Goal: Submit feedback/report problem: Submit feedback/report problem

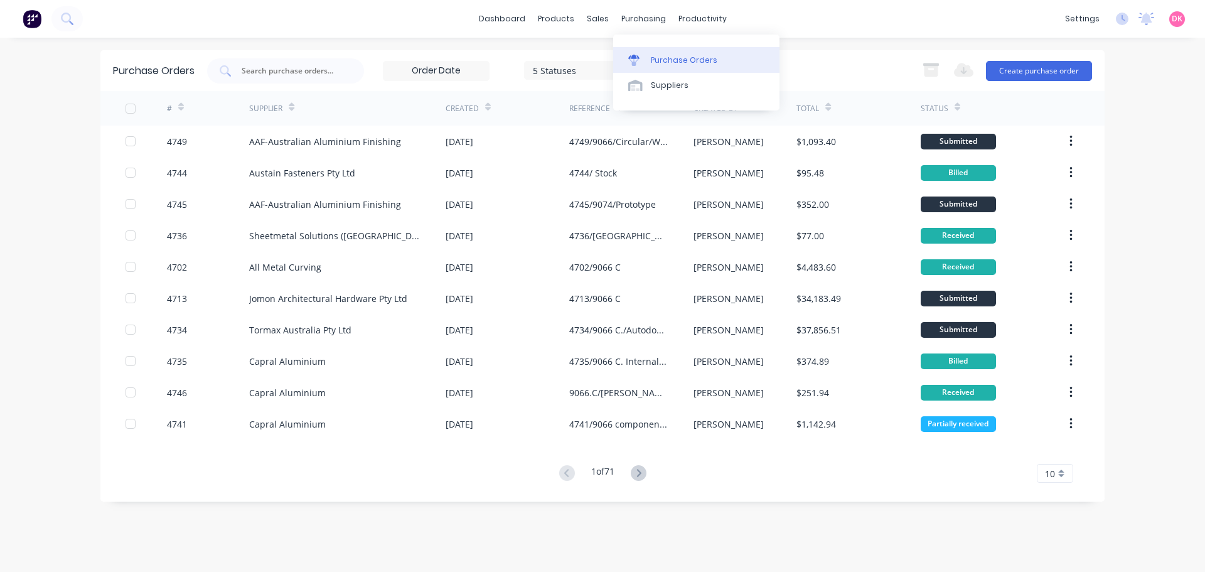
click at [672, 60] on div "Purchase Orders" at bounding box center [684, 60] width 67 height 11
click at [266, 67] on input "text" at bounding box center [292, 71] width 104 height 13
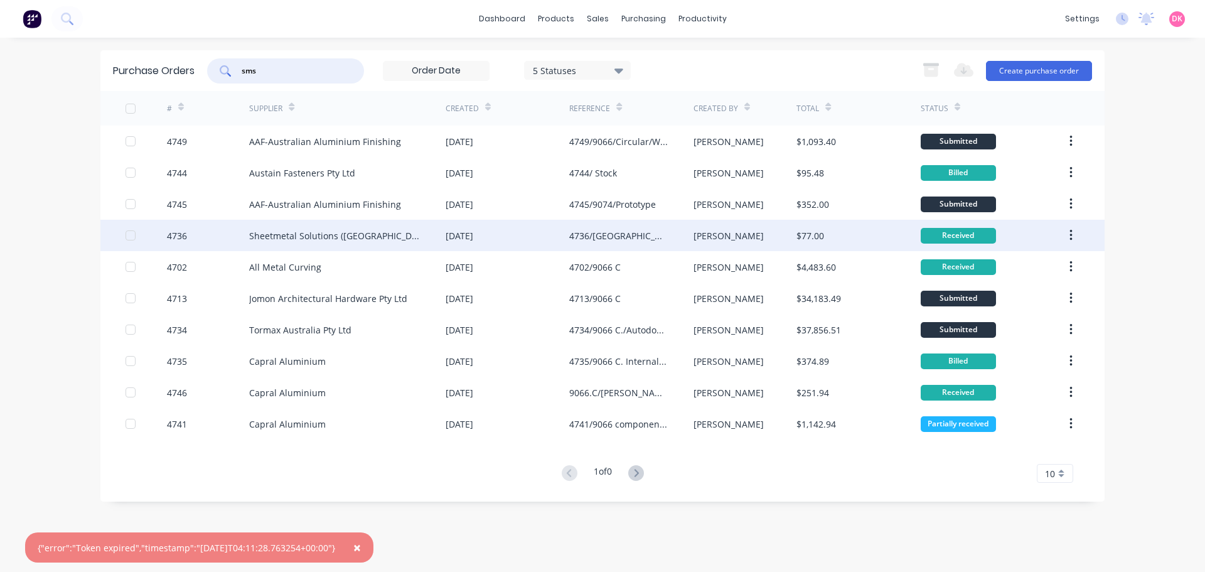
type input "sms"
click at [327, 238] on div "Sheetmetal Solutions ([GEOGRAPHIC_DATA]) Pty Ltd" at bounding box center [334, 235] width 171 height 13
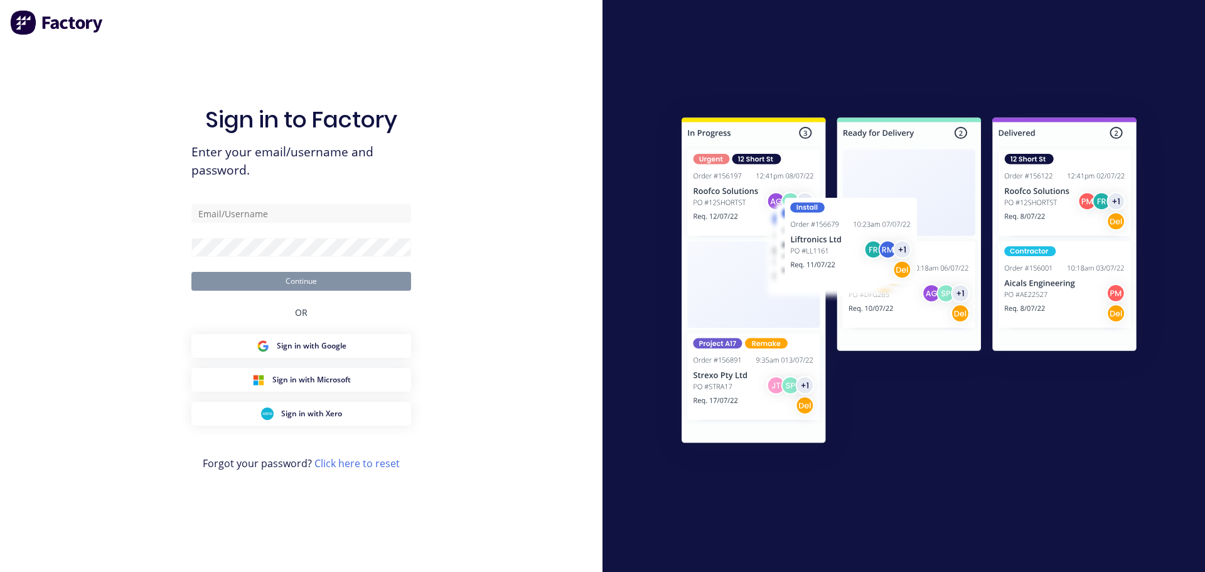
type input "purchasing@archsystem.com.au"
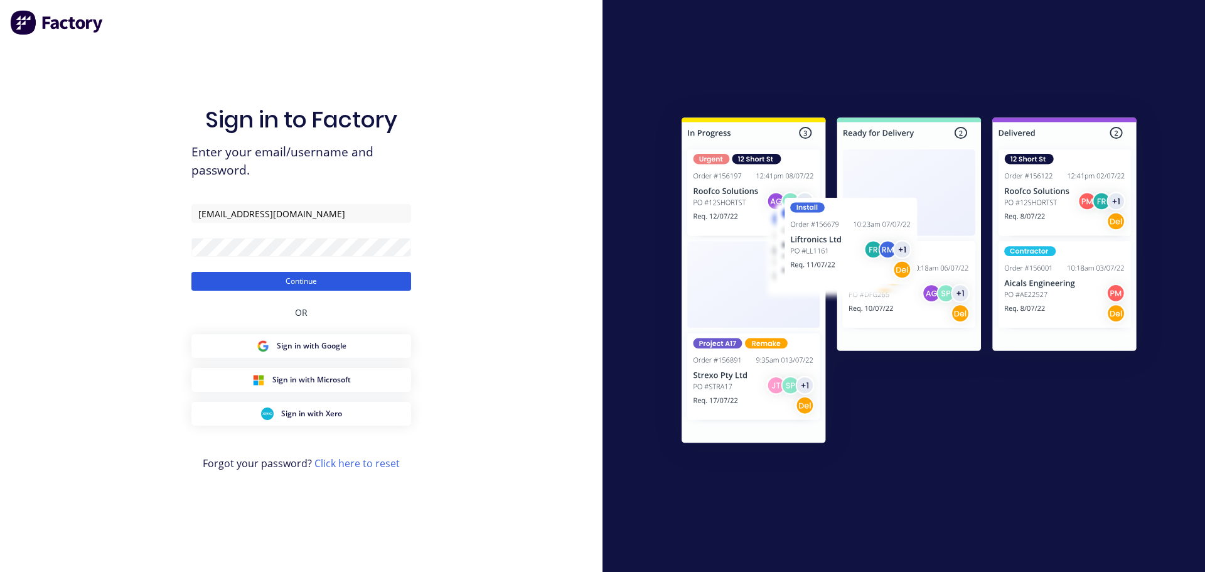
click at [316, 280] on button "Continue" at bounding box center [301, 281] width 220 height 19
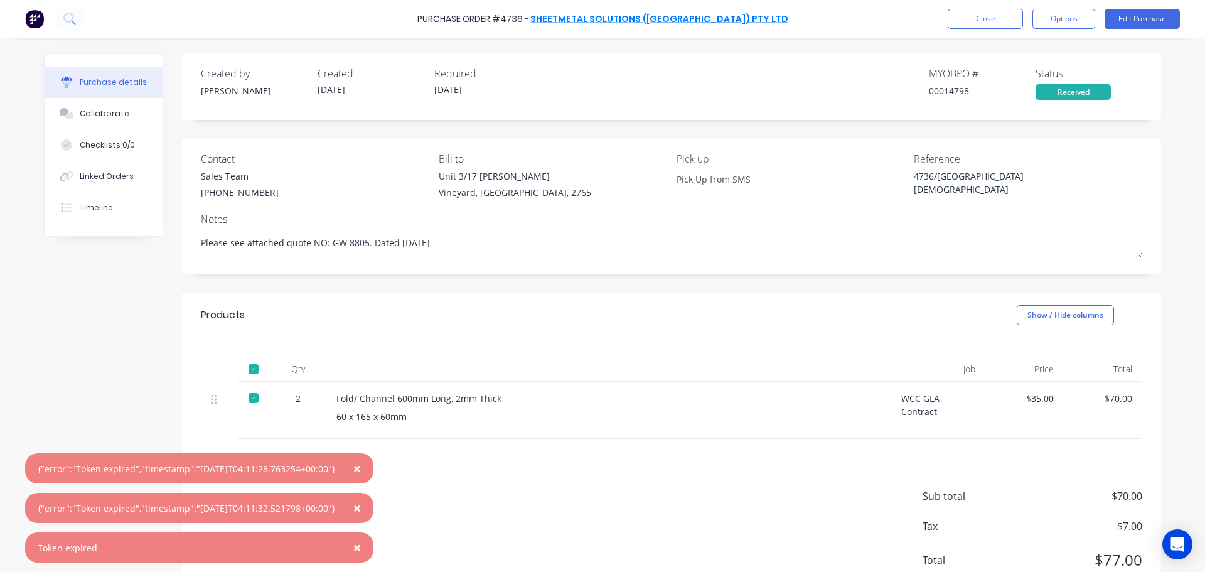
type textarea "x"
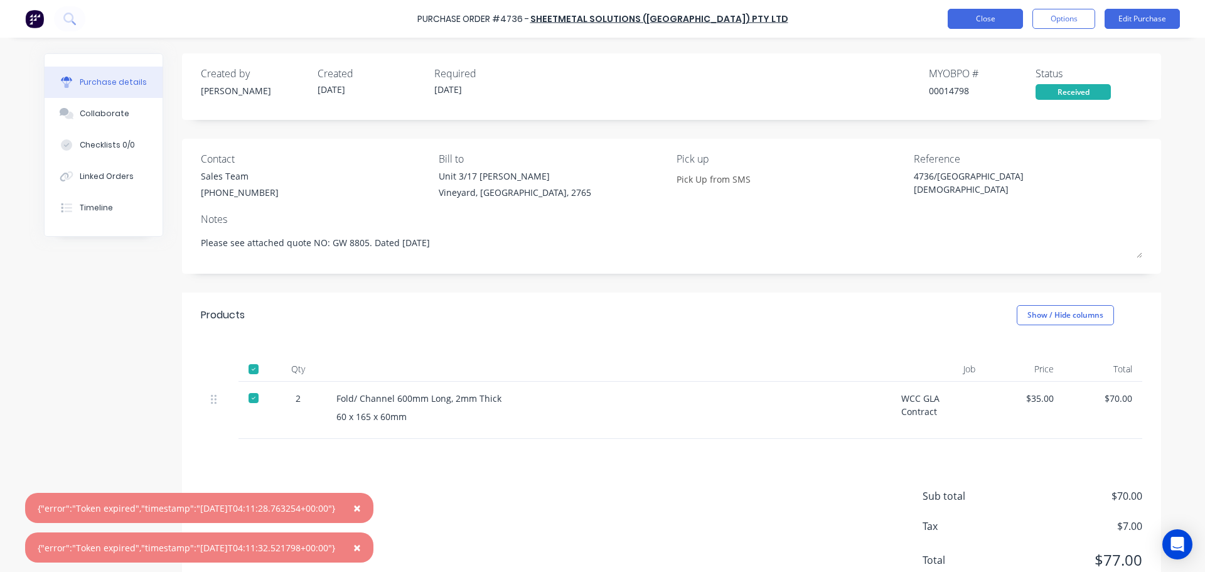
click at [979, 24] on button "Close" at bounding box center [985, 19] width 75 height 20
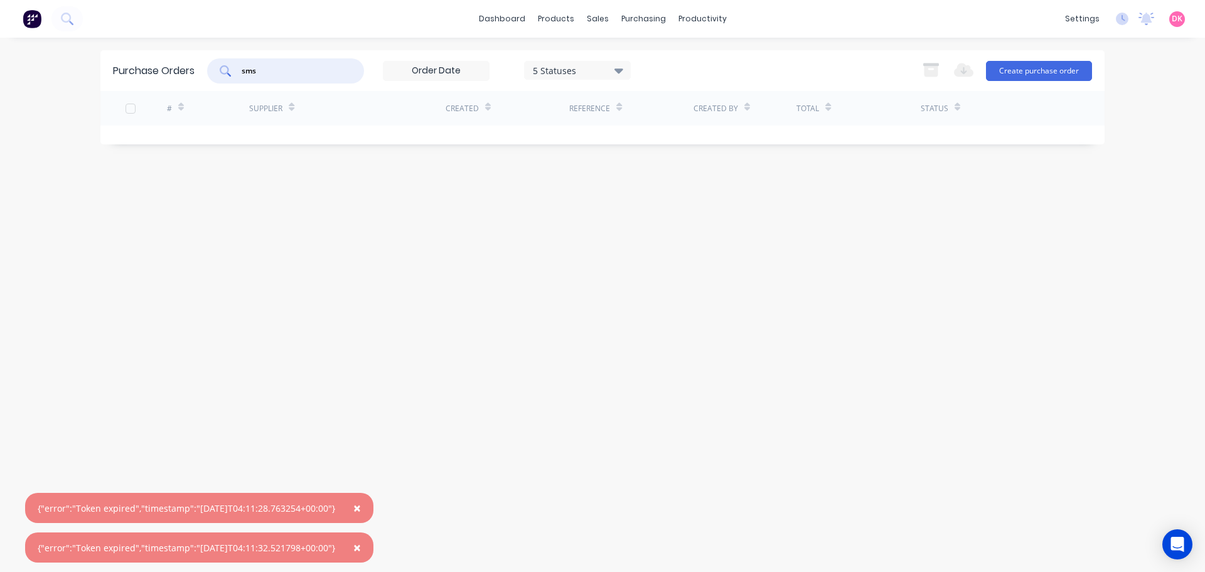
drag, startPoint x: 281, startPoint y: 70, endPoint x: 224, endPoint y: 69, distance: 56.5
click at [224, 69] on div "sms" at bounding box center [285, 70] width 157 height 25
type input "sms"
click at [650, 52] on link "Purchase Orders" at bounding box center [696, 59] width 166 height 25
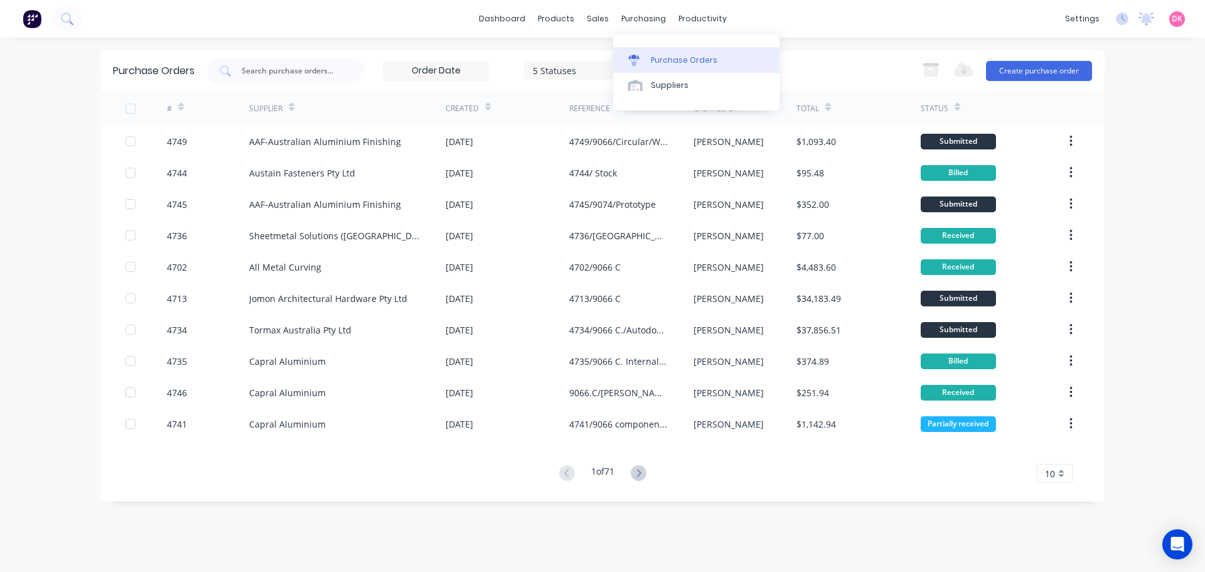
click at [670, 63] on div "Purchase Orders" at bounding box center [684, 60] width 67 height 11
click at [268, 68] on input "text" at bounding box center [292, 71] width 104 height 13
type input "sms"
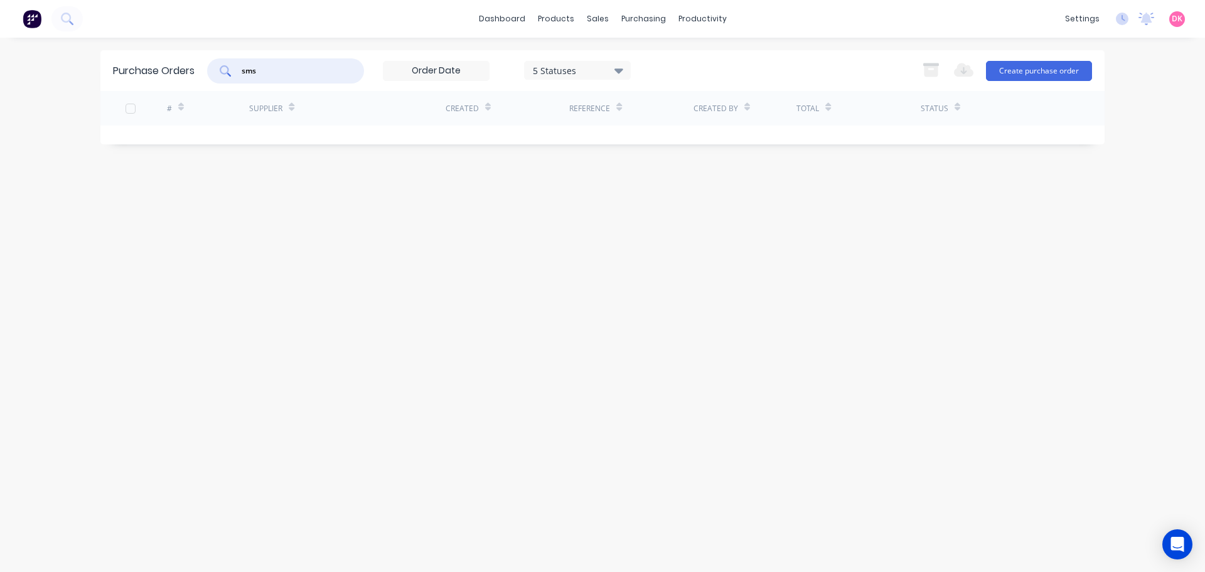
drag, startPoint x: 281, startPoint y: 67, endPoint x: 216, endPoint y: 77, distance: 66.1
click at [216, 77] on div "sms" at bounding box center [285, 70] width 157 height 25
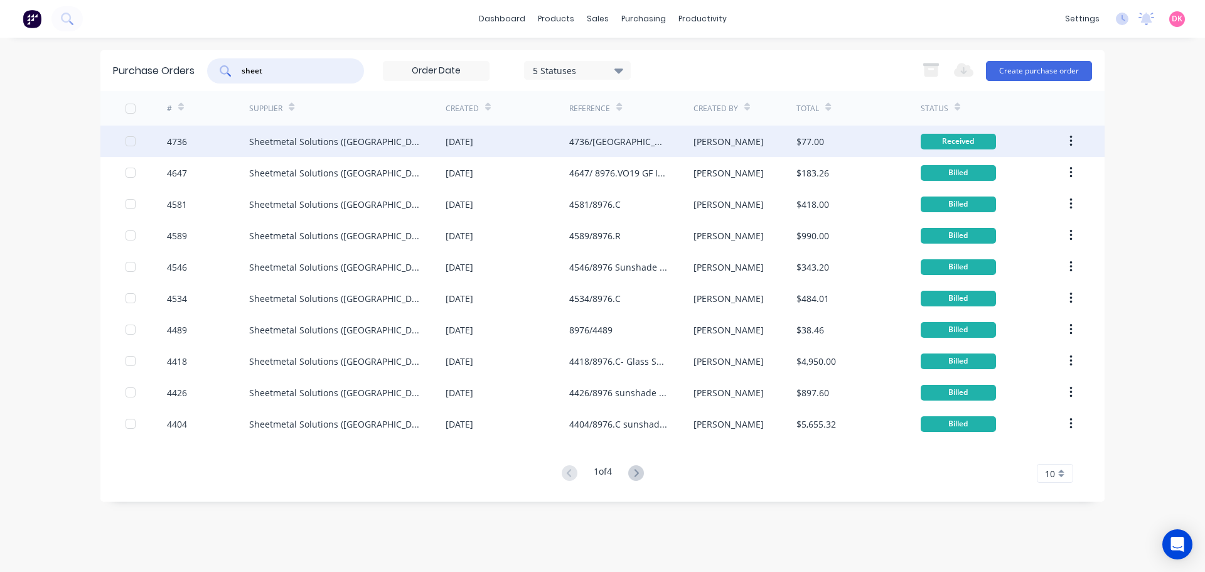
type input "sheet"
click at [317, 153] on div "Sheetmetal Solutions ([GEOGRAPHIC_DATA]) Pty Ltd" at bounding box center [347, 141] width 196 height 31
type textarea "x"
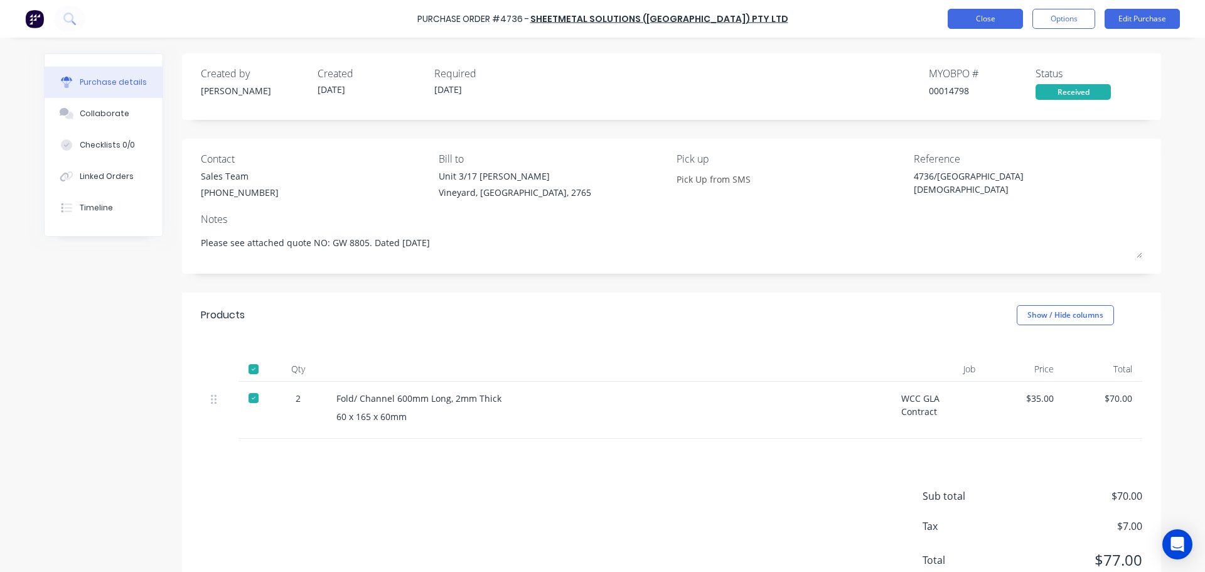
click at [989, 23] on button "Close" at bounding box center [985, 19] width 75 height 20
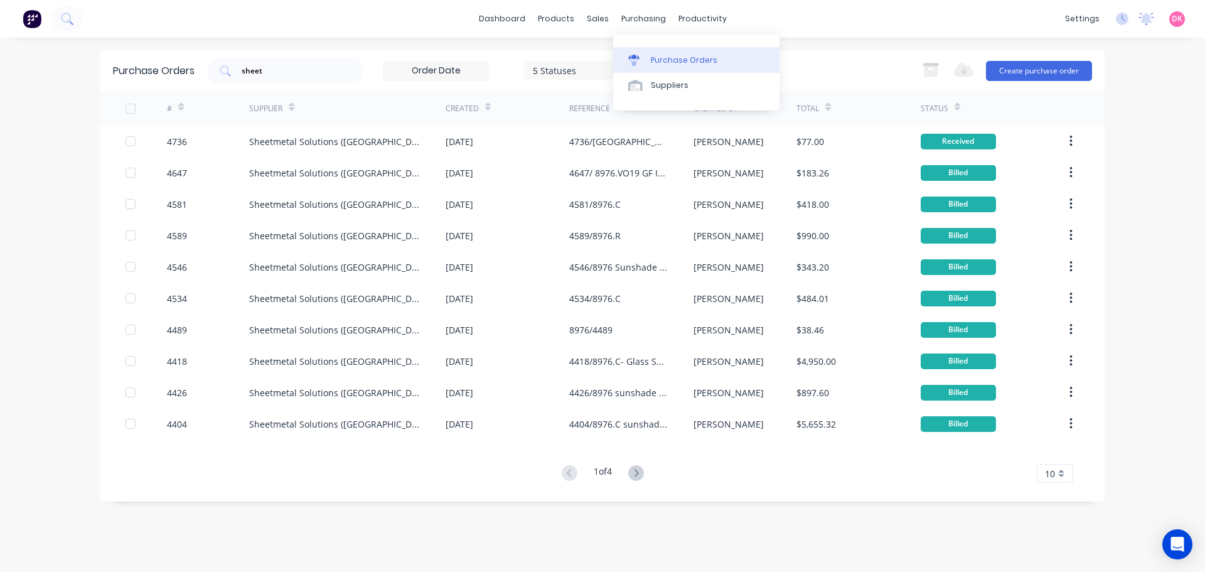
click at [654, 55] on div "Purchase Orders" at bounding box center [684, 60] width 67 height 11
drag, startPoint x: 348, startPoint y: 67, endPoint x: 173, endPoint y: 70, distance: 175.8
click at [173, 70] on div "Purchase Orders sheet 5 Statuses 5 Statuses Export to Excel (XLSX) Create purch…" at bounding box center [602, 70] width 1004 height 41
click at [290, 68] on input "sheet" at bounding box center [292, 71] width 104 height 13
drag, startPoint x: 290, startPoint y: 70, endPoint x: 188, endPoint y: 68, distance: 101.7
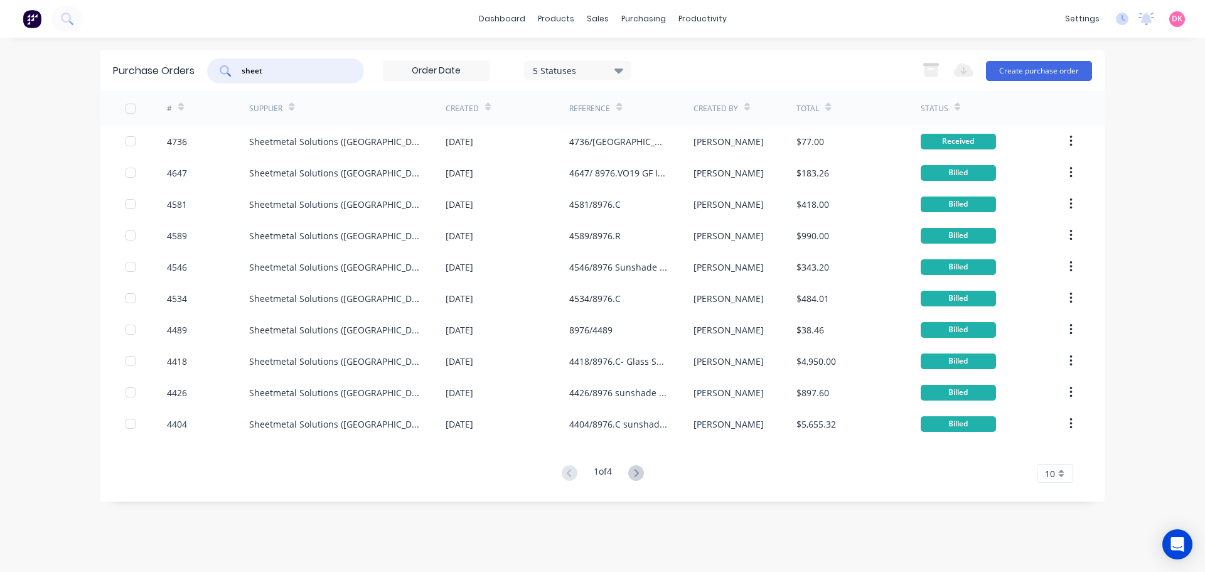
click at [188, 68] on div "Purchase Orders sheet 5 Statuses 5 Statuses Export to Excel (XLSX) Create purch…" at bounding box center [602, 70] width 1004 height 41
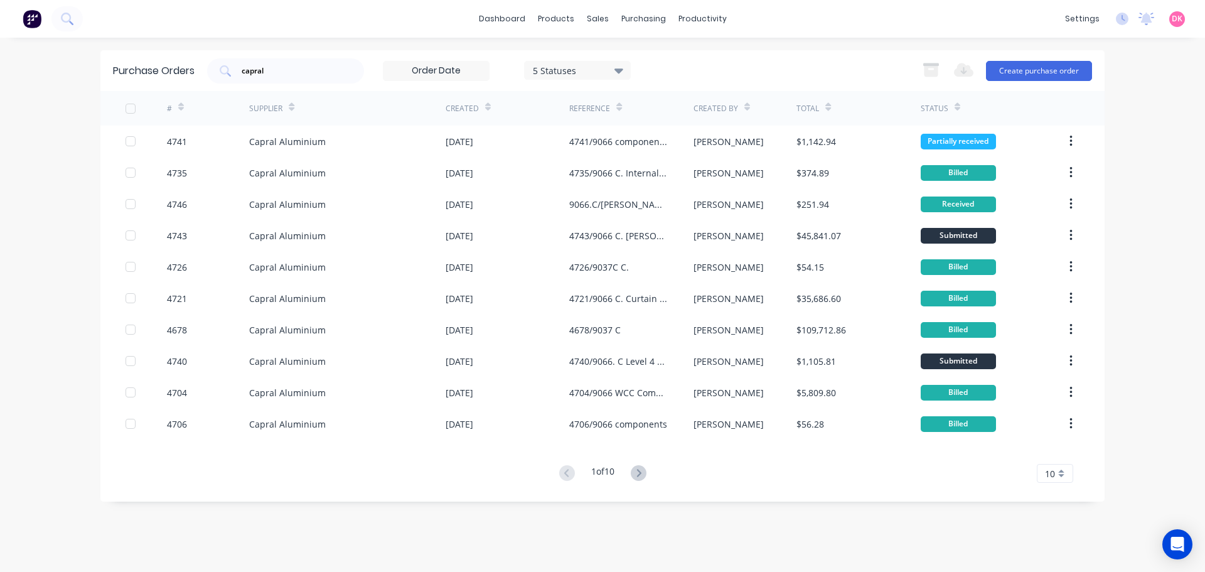
click at [1050, 472] on span "10" at bounding box center [1050, 473] width 10 height 13
click at [1056, 427] on div "30" at bounding box center [1055, 430] width 35 height 22
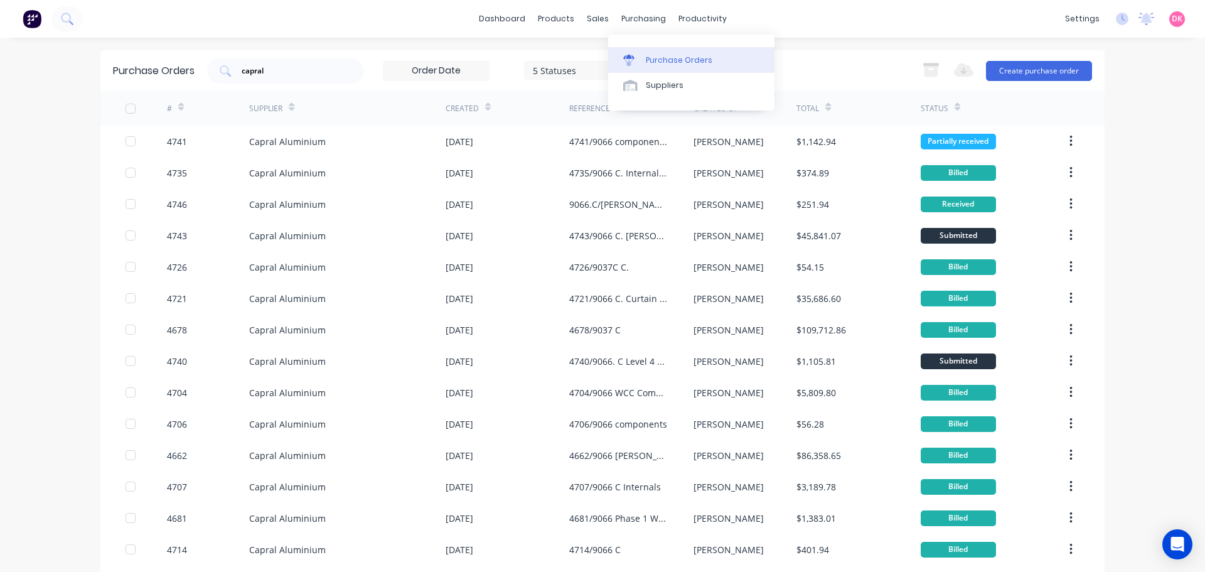
click at [659, 53] on link "Purchase Orders" at bounding box center [691, 59] width 166 height 25
click at [674, 57] on div "Purchase Orders" at bounding box center [679, 60] width 67 height 11
drag, startPoint x: 314, startPoint y: 77, endPoint x: 206, endPoint y: 64, distance: 108.8
click at [207, 64] on div "capral" at bounding box center [285, 70] width 157 height 25
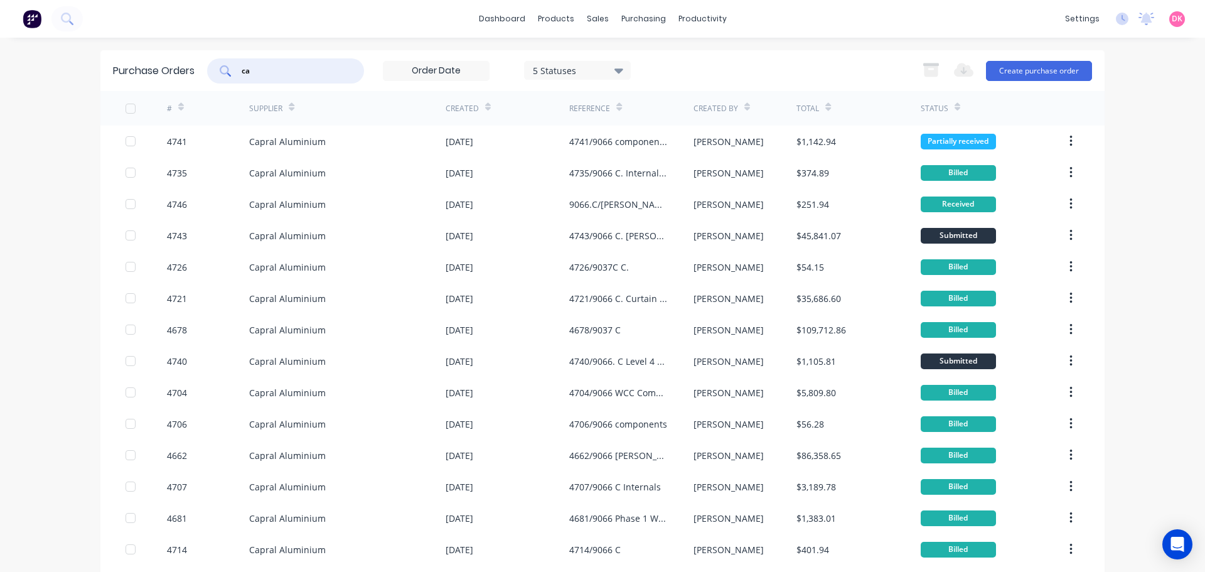
type input "c"
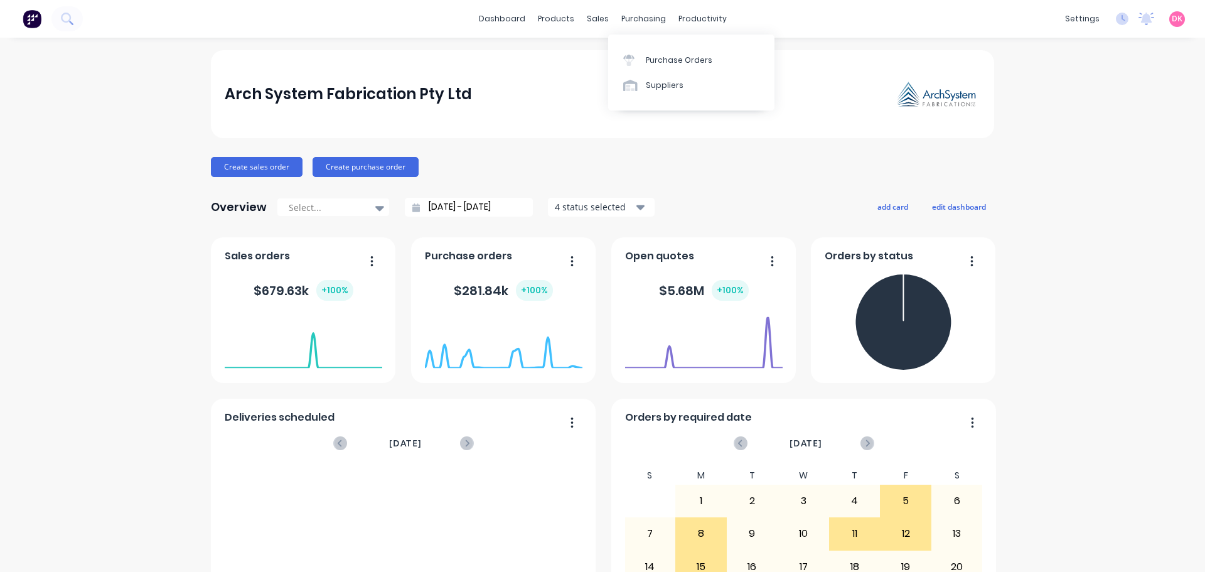
click at [640, 65] on div at bounding box center [632, 60] width 19 height 11
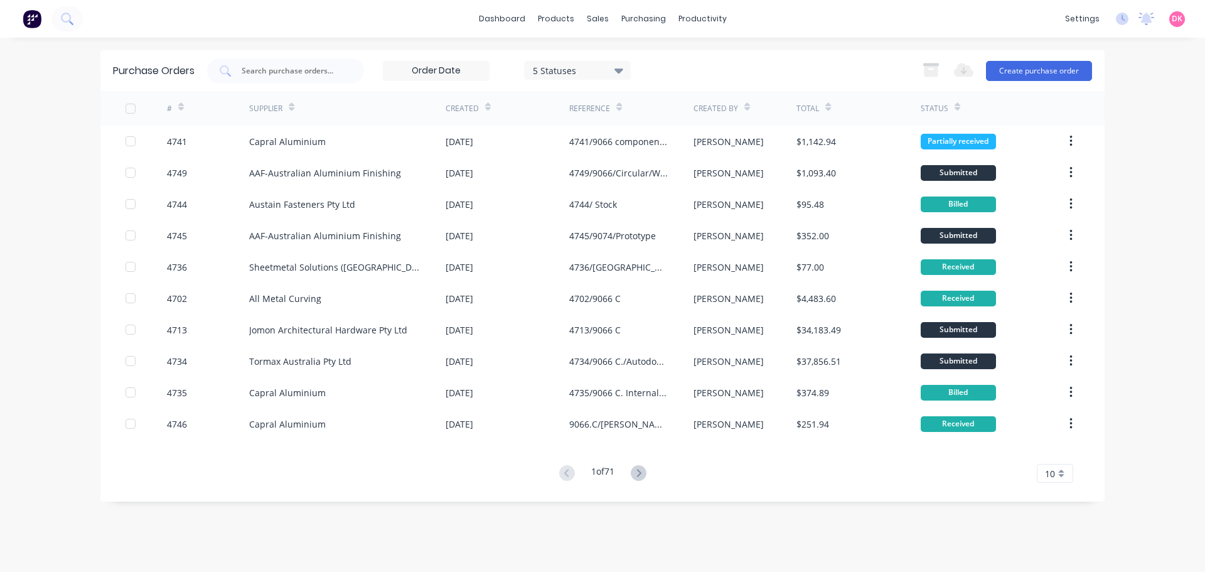
click at [490, 111] on div "Created" at bounding box center [508, 108] width 124 height 35
click at [309, 70] on input "text" at bounding box center [292, 71] width 104 height 13
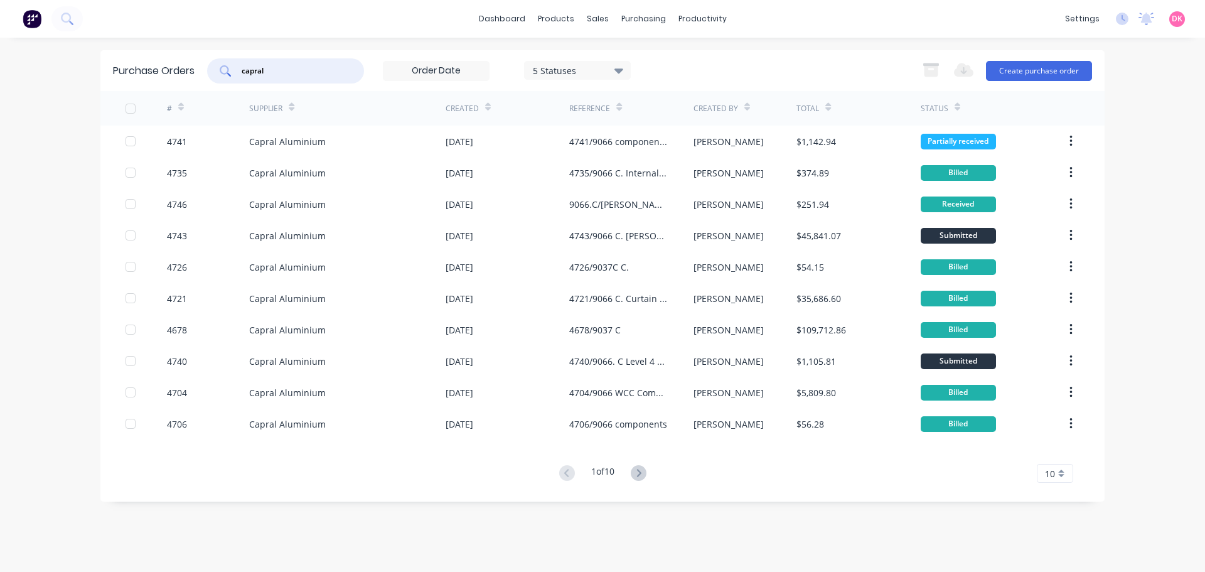
click at [1053, 475] on span "10" at bounding box center [1050, 473] width 10 height 13
click at [1060, 455] on div "35" at bounding box center [1055, 452] width 35 height 22
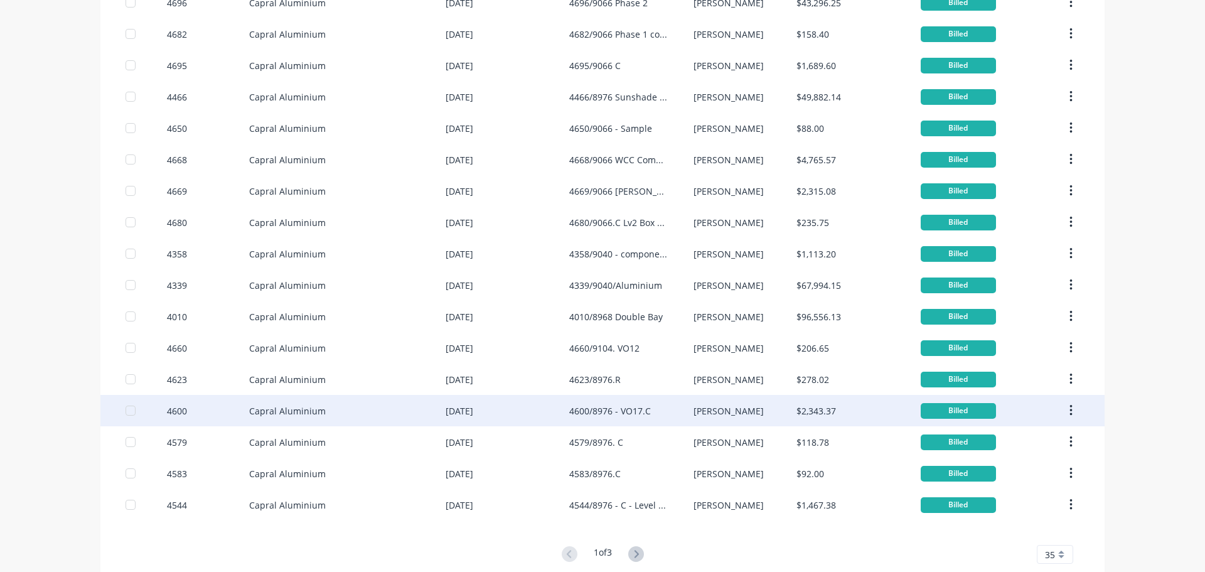
scroll to position [727, 0]
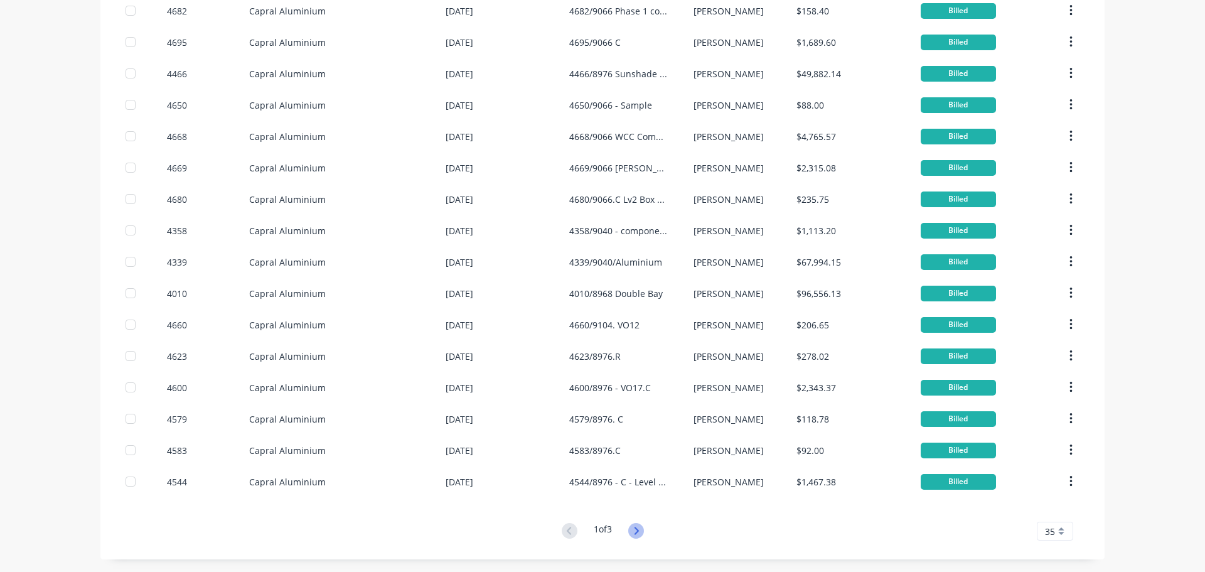
click at [639, 534] on icon at bounding box center [636, 531] width 16 height 16
click at [634, 529] on icon at bounding box center [636, 531] width 4 height 8
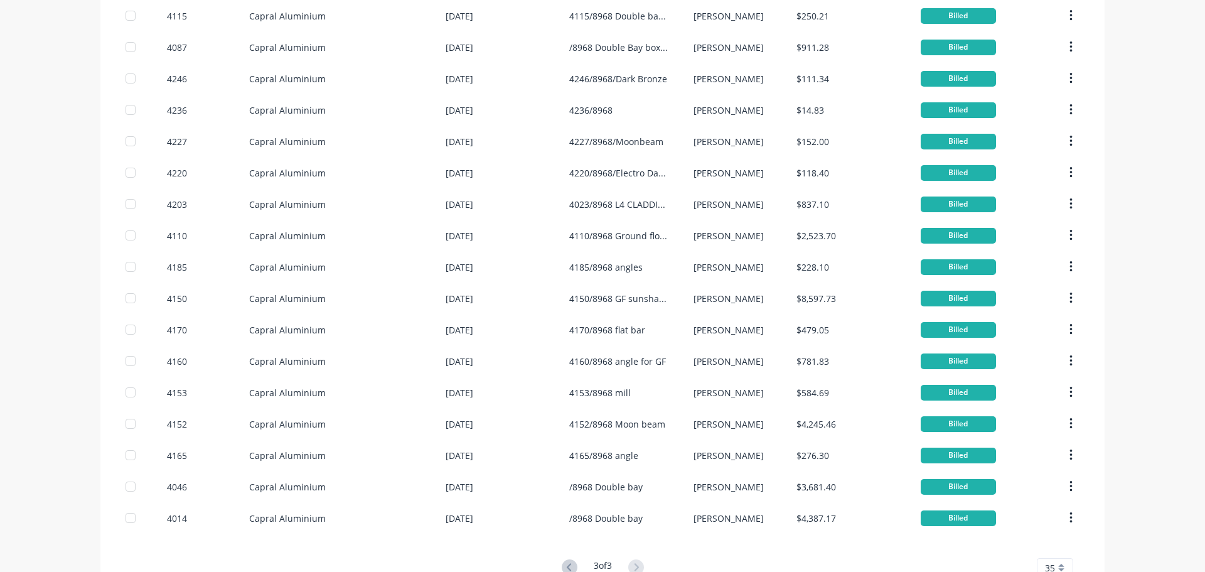
scroll to position [0, 0]
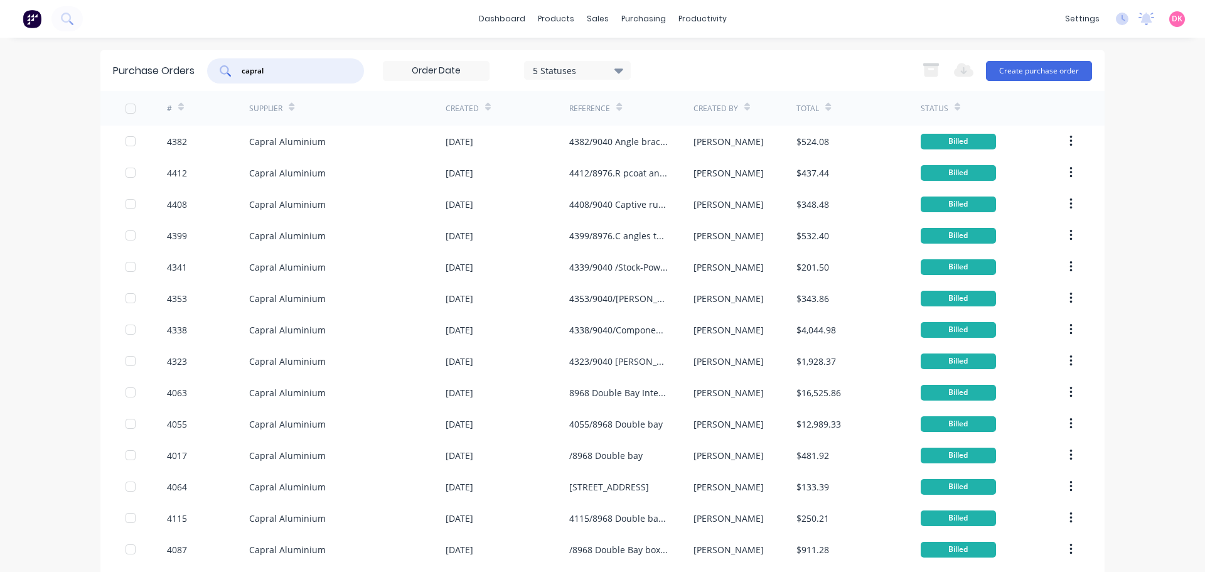
drag, startPoint x: 285, startPoint y: 70, endPoint x: 196, endPoint y: 63, distance: 88.7
click at [196, 63] on div "Purchase Orders capral 5 Statuses 5 Statuses Export to Excel (XLSX) Create purc…" at bounding box center [602, 70] width 1004 height 41
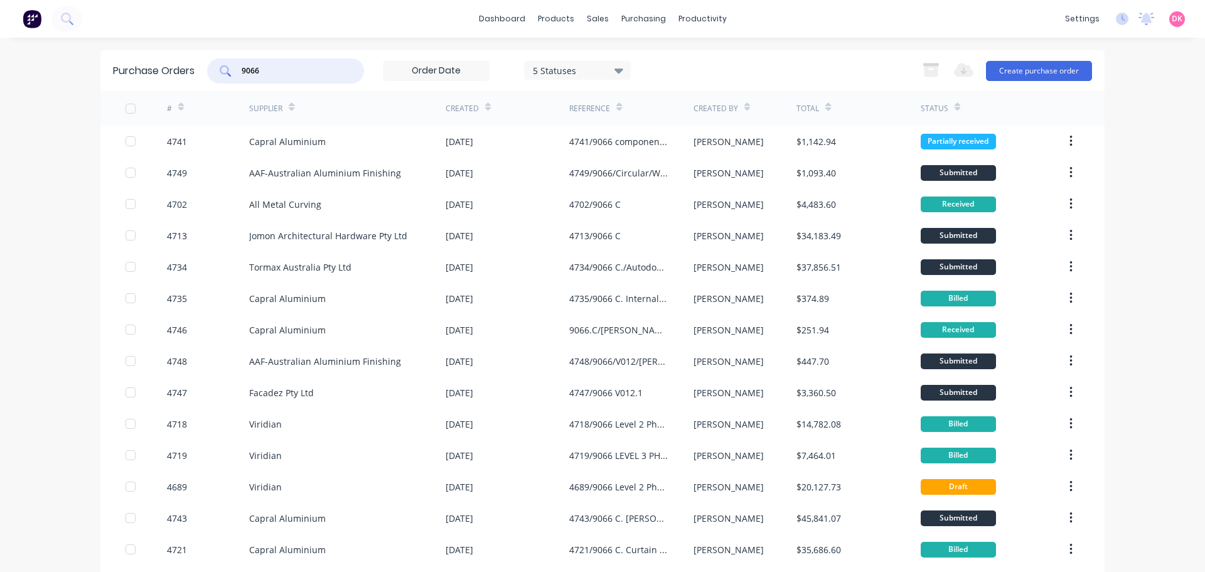
type input "9066"
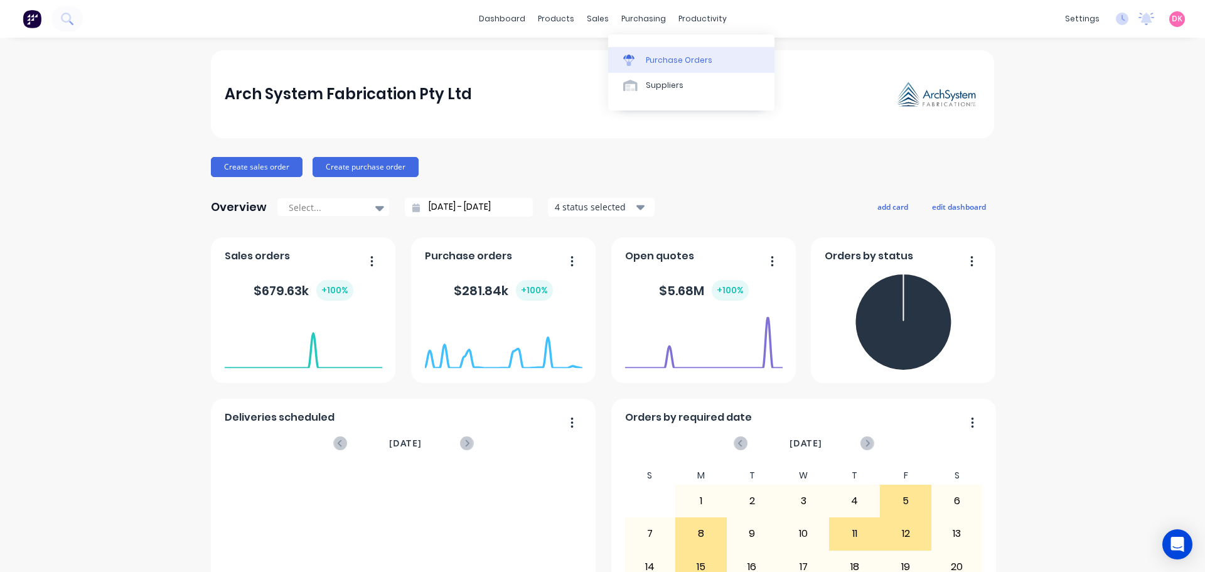
click at [662, 61] on div "Purchase Orders" at bounding box center [679, 60] width 67 height 11
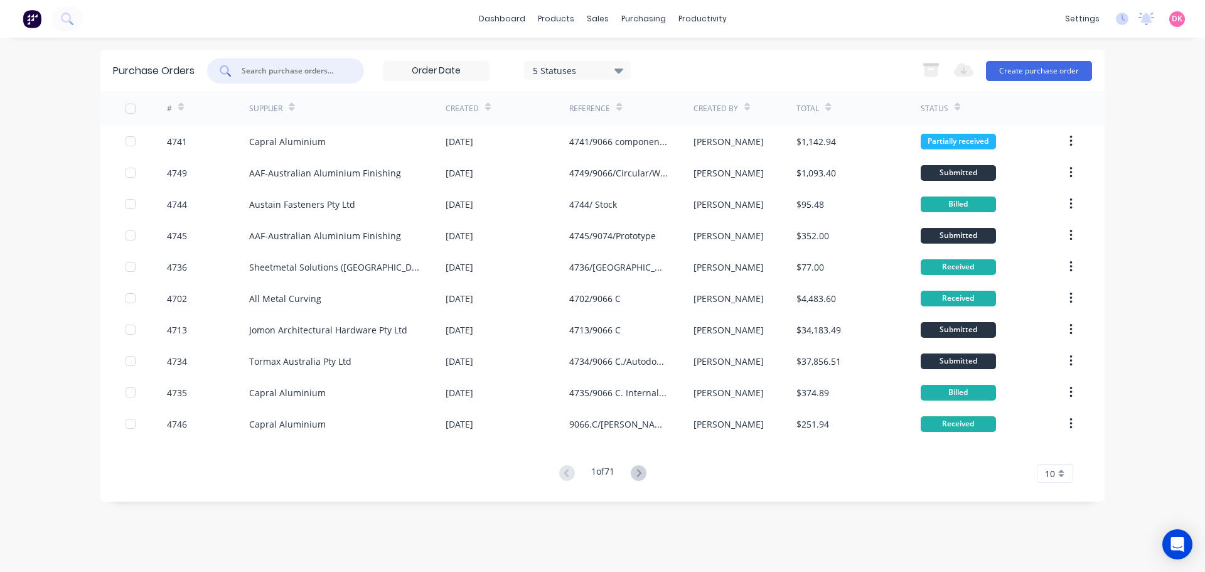
click at [294, 68] on input "text" at bounding box center [292, 71] width 104 height 13
type input "d"
type input "capral"
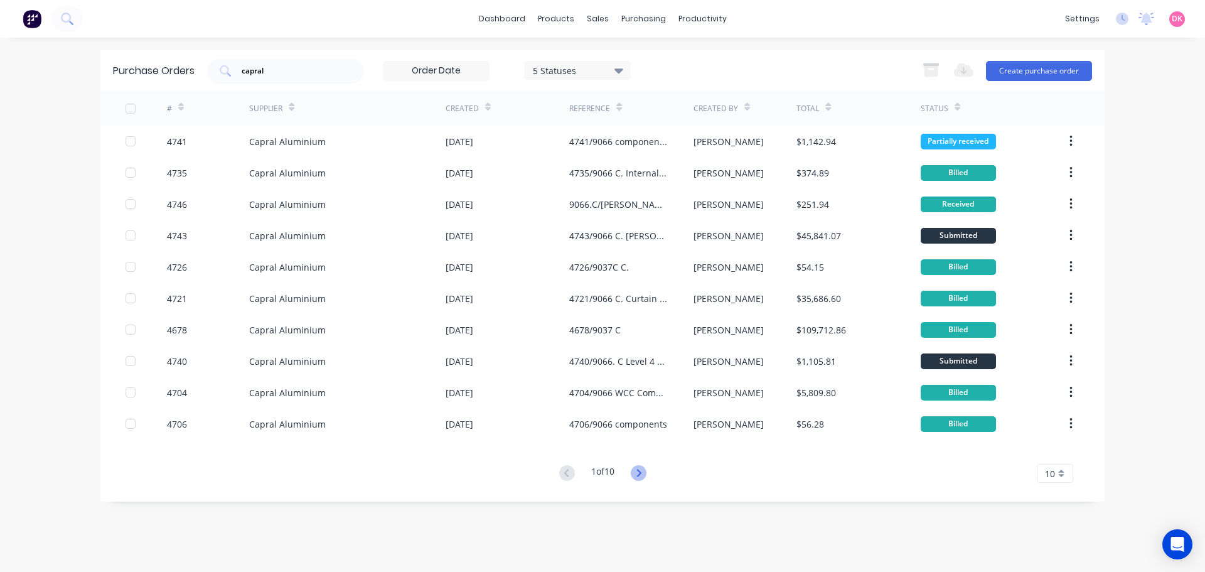
click at [643, 474] on icon at bounding box center [639, 473] width 16 height 16
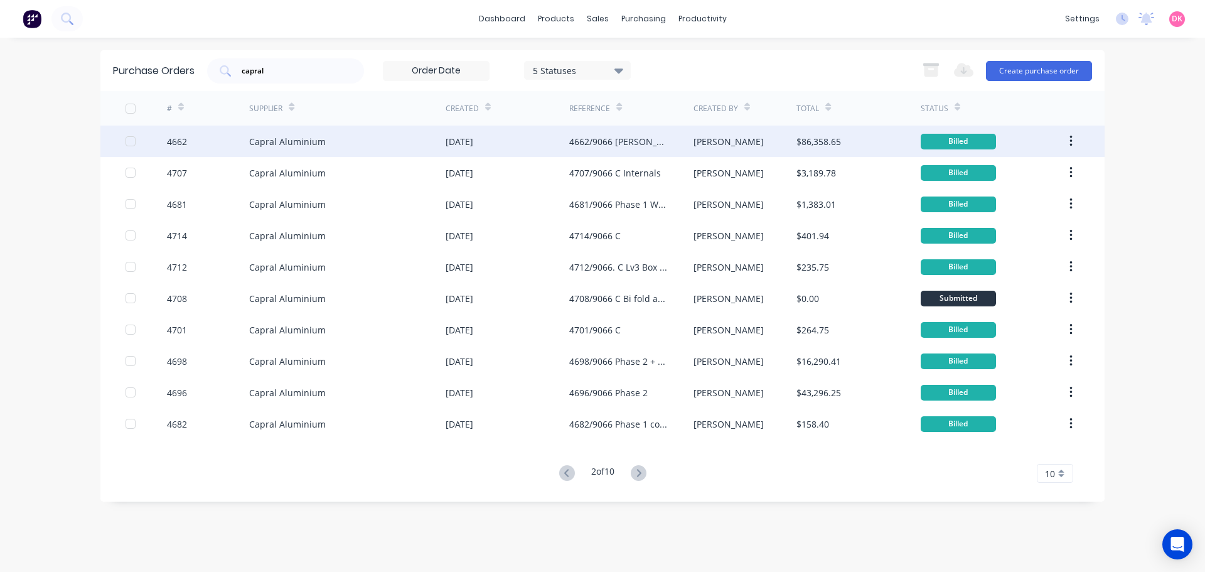
click at [609, 142] on div "4662/9066 [PERSON_NAME].C" at bounding box center [618, 141] width 99 height 13
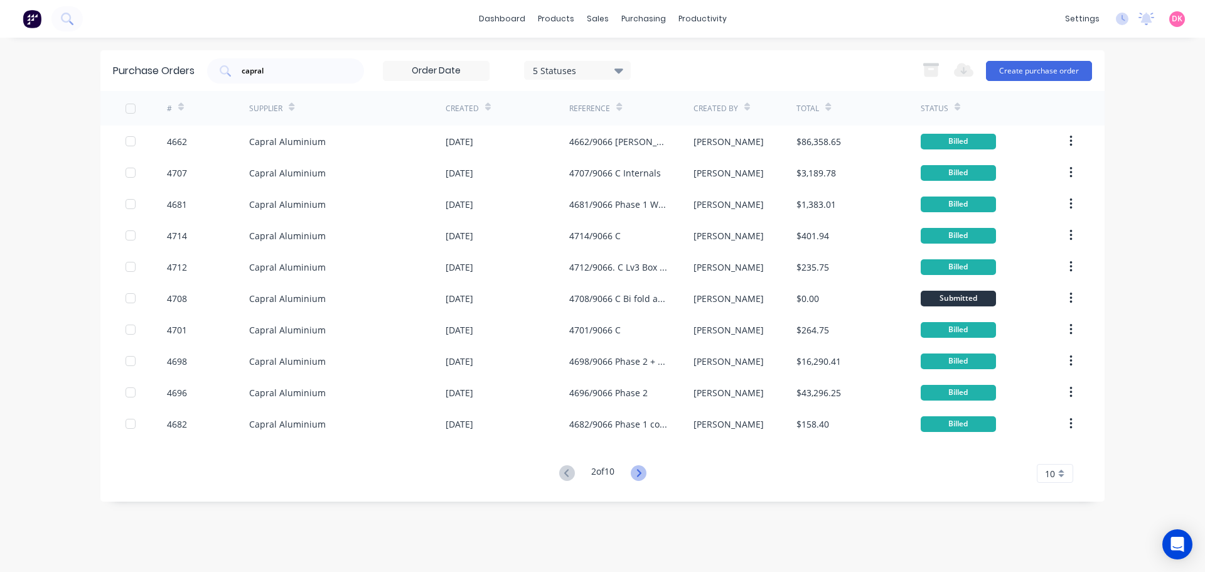
click at [642, 476] on icon at bounding box center [639, 473] width 16 height 16
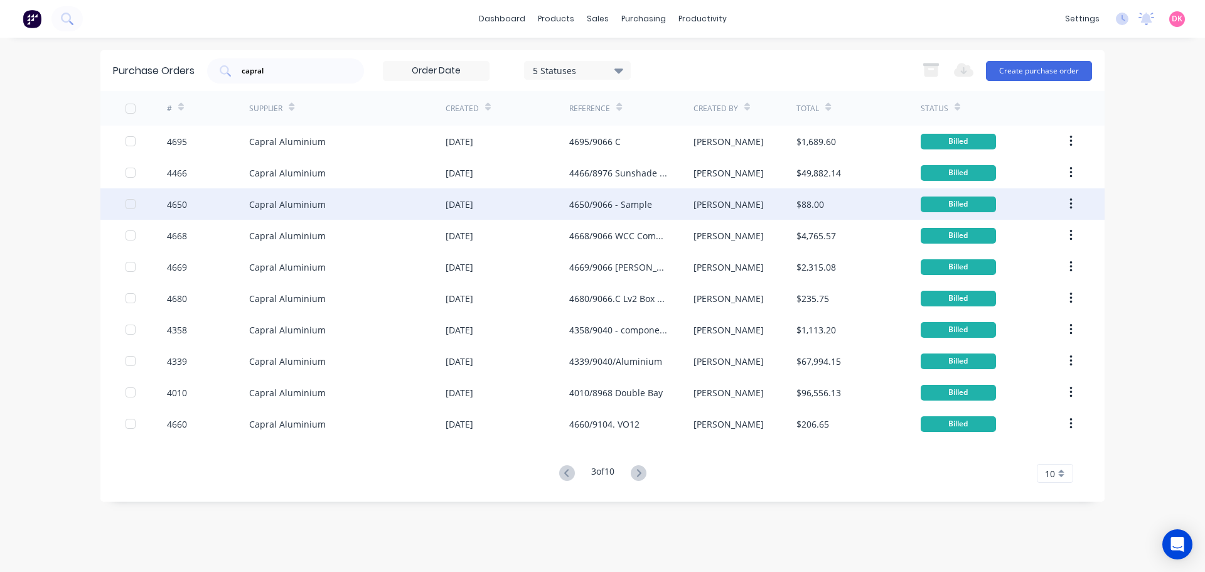
click at [645, 204] on div "4650/9066 - Sample" at bounding box center [610, 204] width 83 height 13
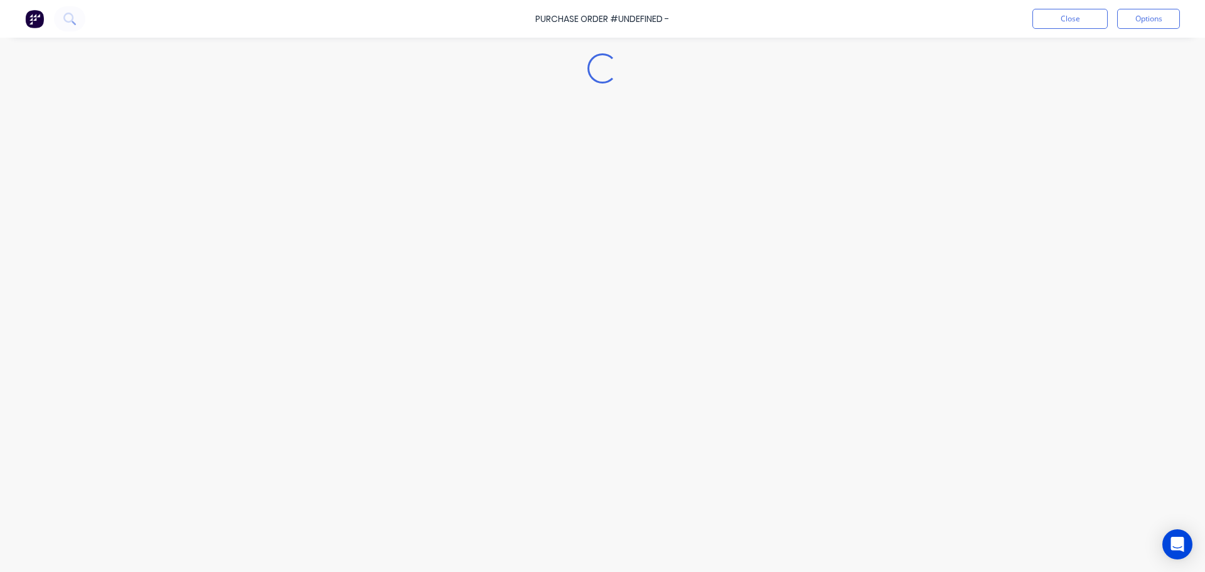
click at [645, 204] on div "Loading..." at bounding box center [602, 267] width 1142 height 509
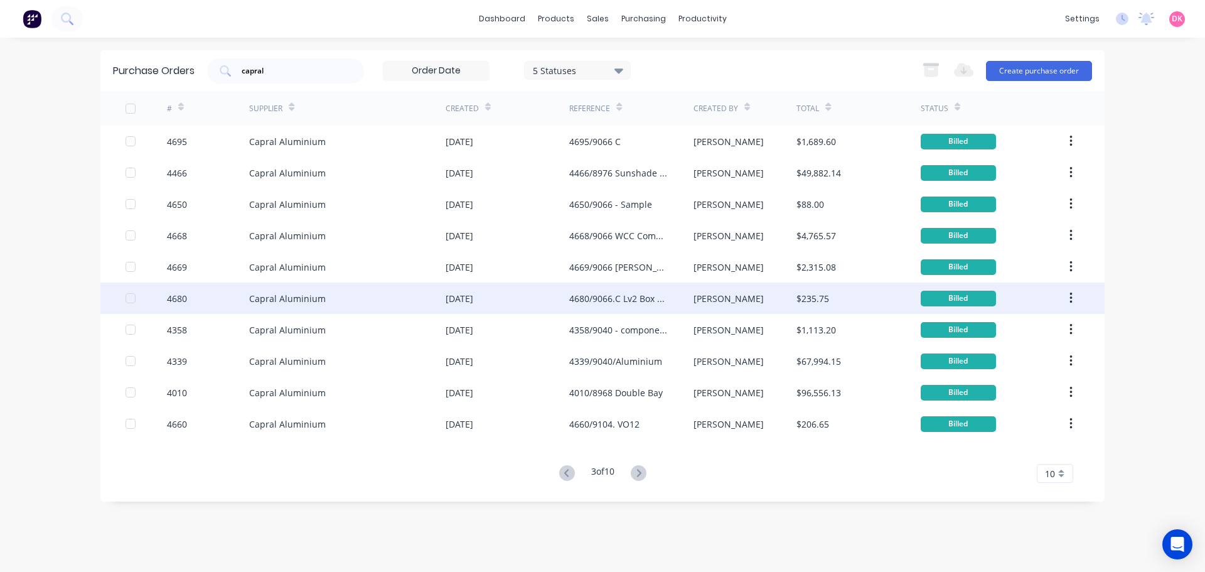
click at [645, 296] on div "4680/9066.C Lv2 Box section" at bounding box center [618, 298] width 99 height 13
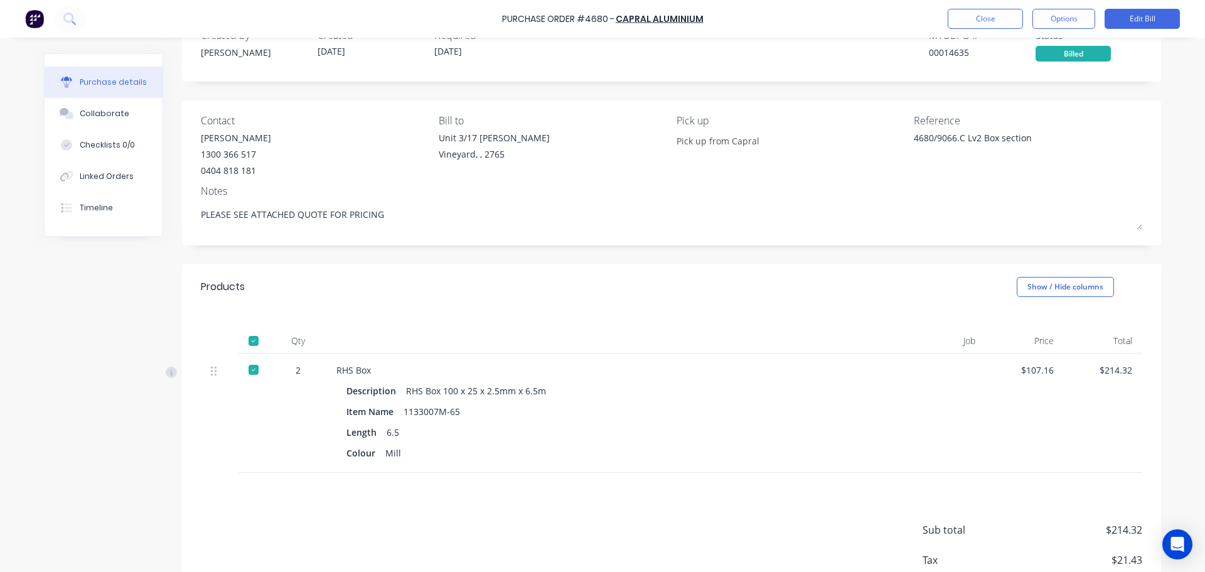
scroll to position [118, 0]
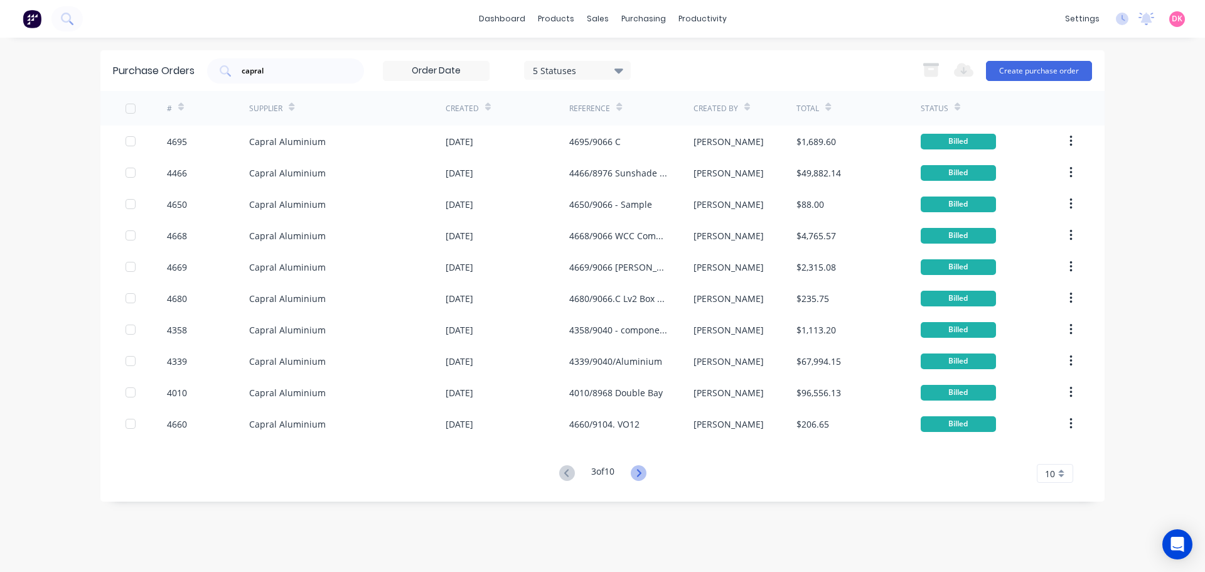
click at [641, 478] on icon at bounding box center [639, 473] width 16 height 16
click at [645, 475] on icon at bounding box center [639, 473] width 16 height 16
click at [619, 67] on icon at bounding box center [619, 70] width 9 height 14
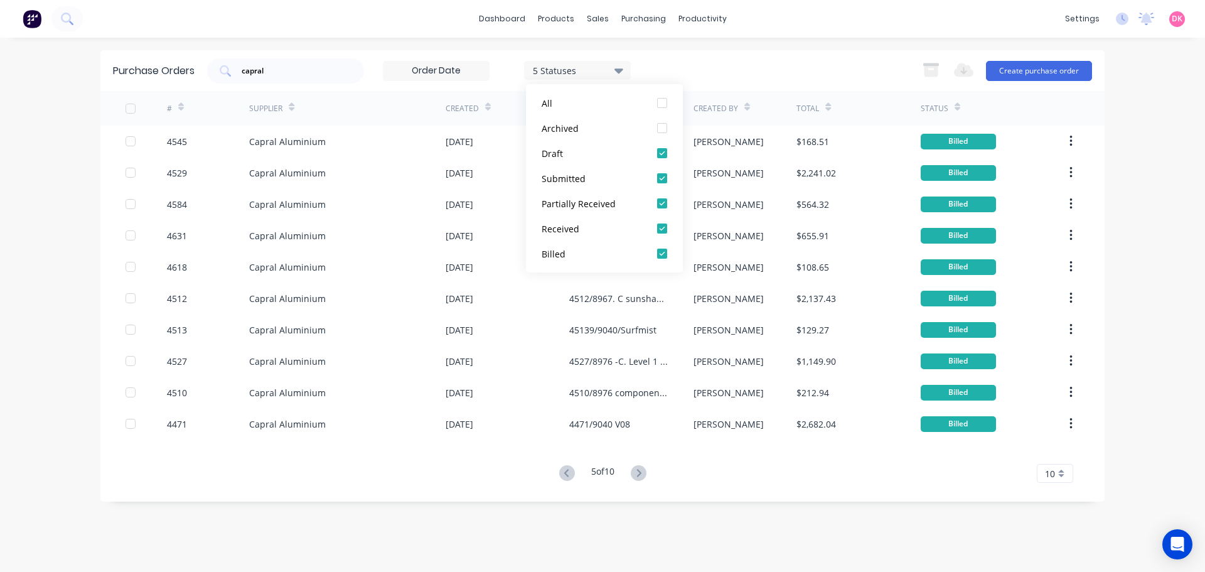
click at [620, 67] on icon at bounding box center [619, 70] width 9 height 14
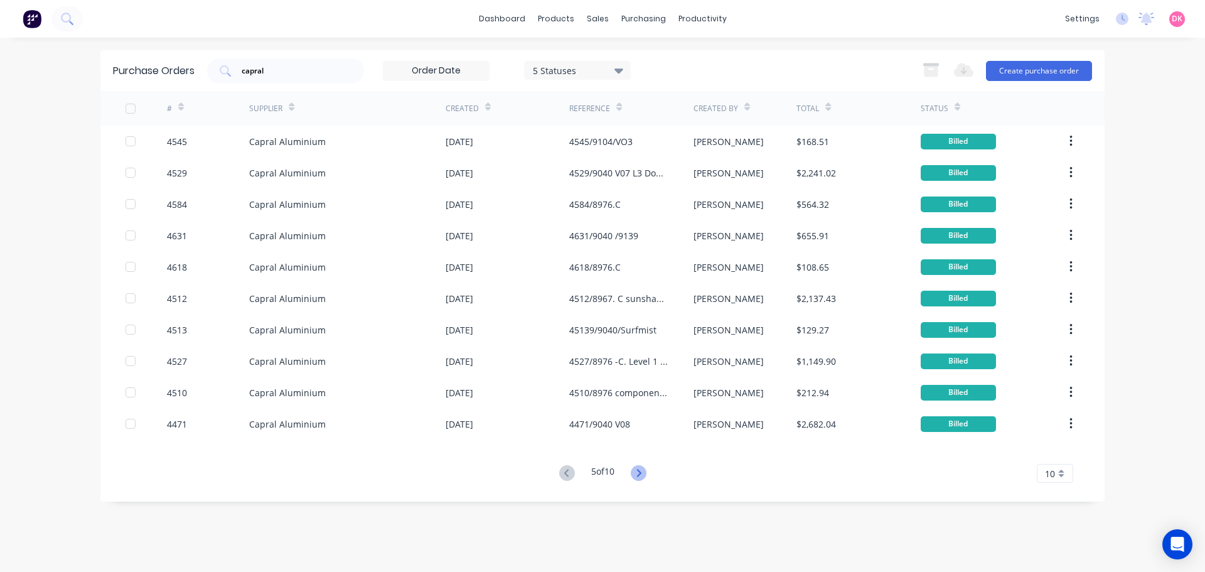
click at [640, 476] on icon at bounding box center [639, 473] width 4 height 8
click at [645, 473] on icon at bounding box center [639, 473] width 16 height 16
click at [642, 469] on icon at bounding box center [639, 473] width 16 height 16
click at [311, 75] on input "capral" at bounding box center [292, 71] width 104 height 13
type input "c"
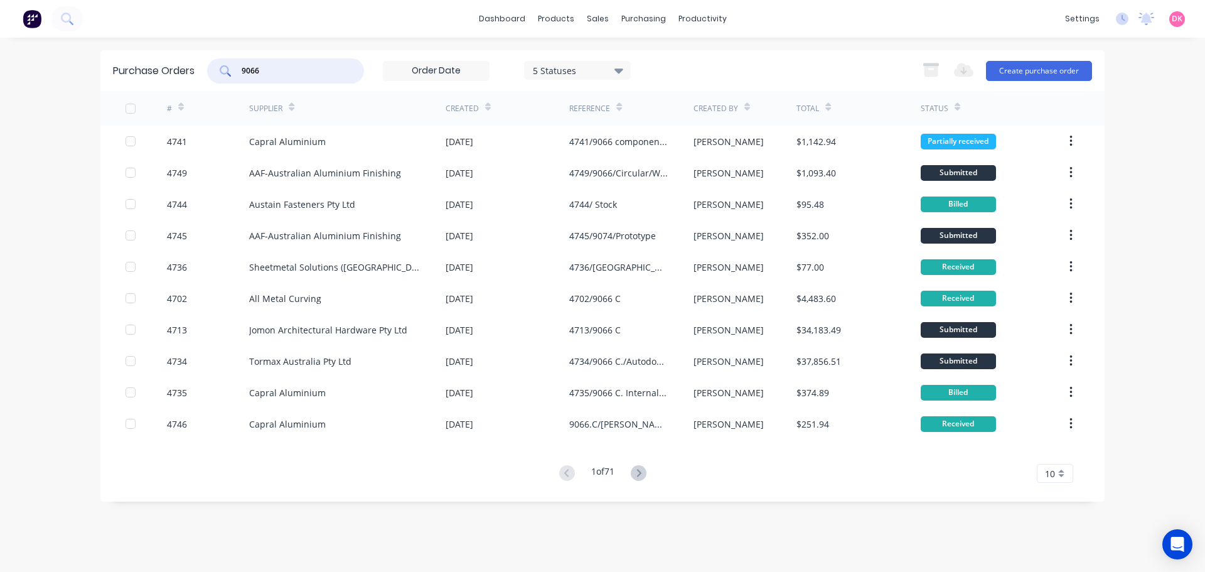
type input "9066"
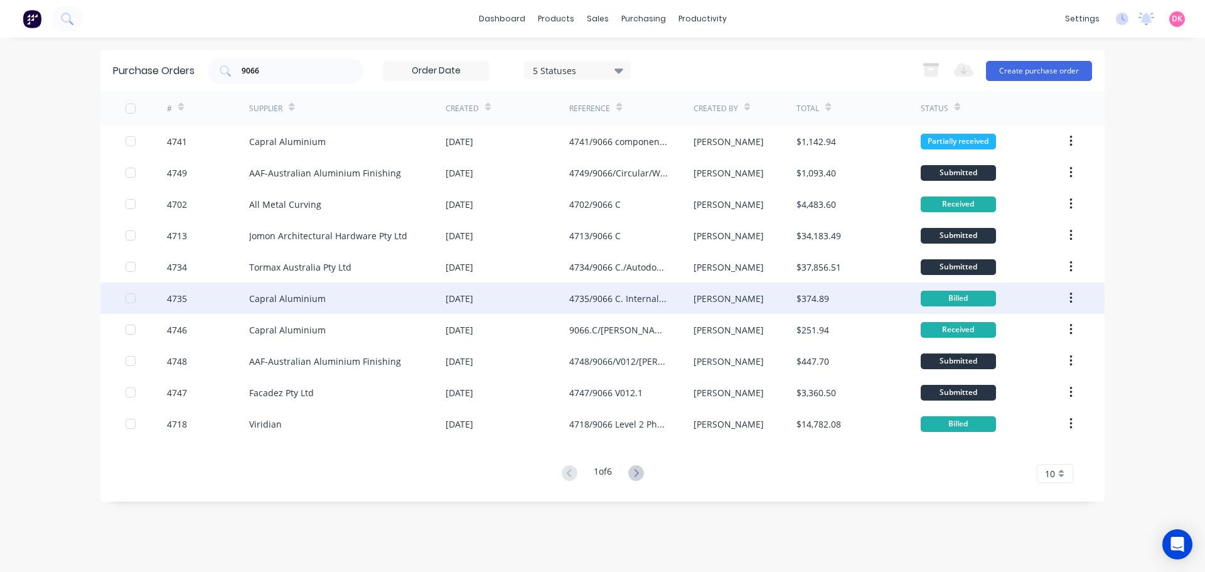
click at [642, 302] on div "4735/9066 C. Internal Curved Window" at bounding box center [618, 298] width 99 height 13
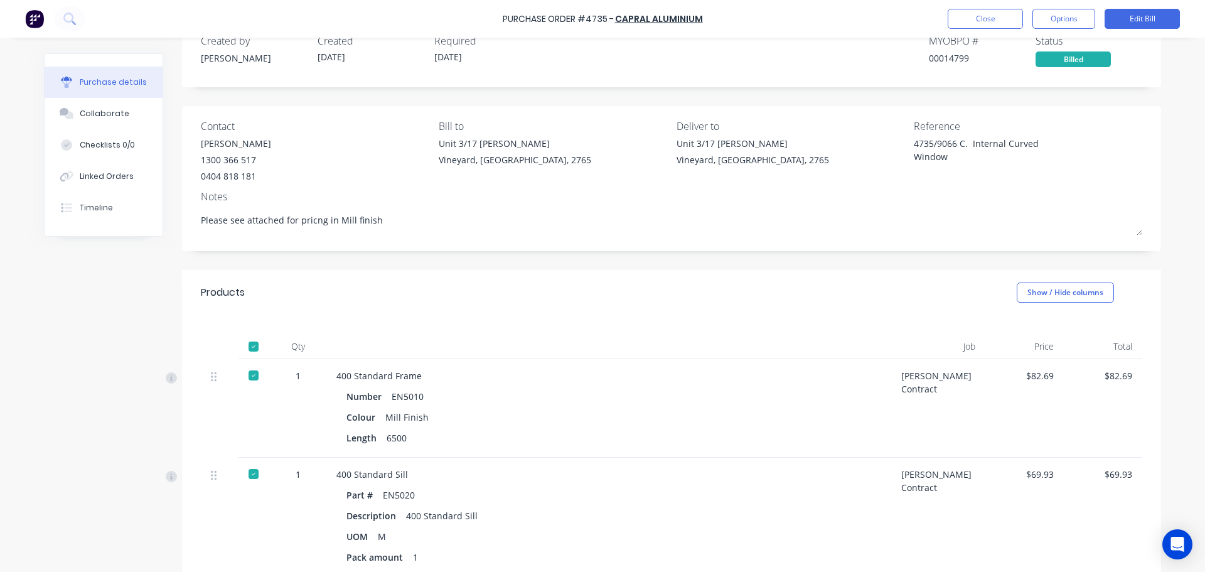
scroll to position [63, 0]
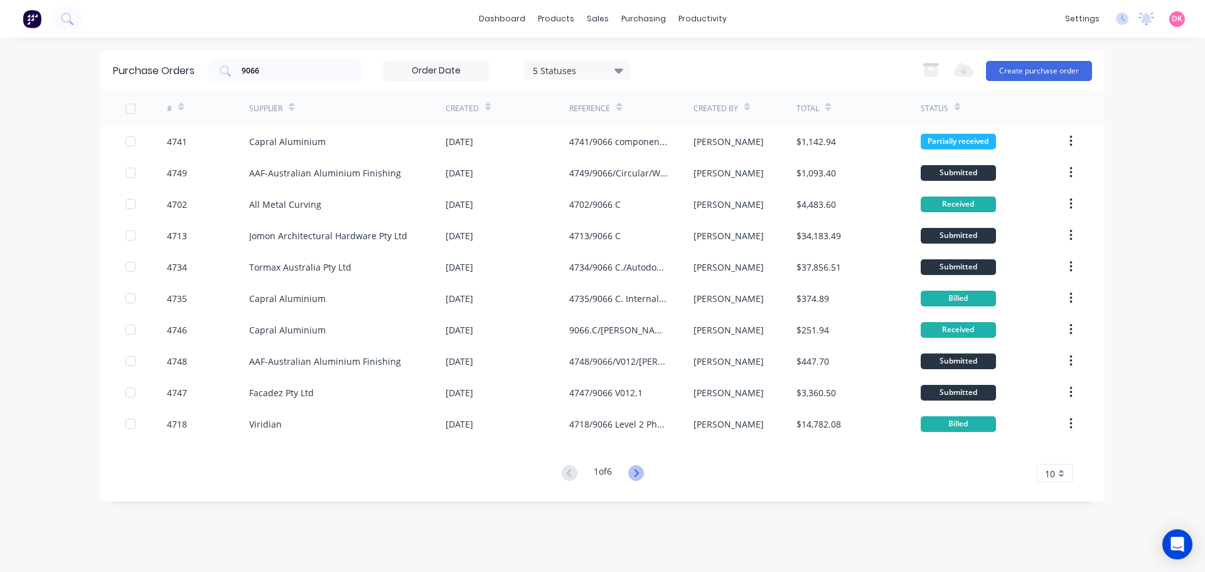
click at [635, 473] on icon at bounding box center [636, 473] width 16 height 16
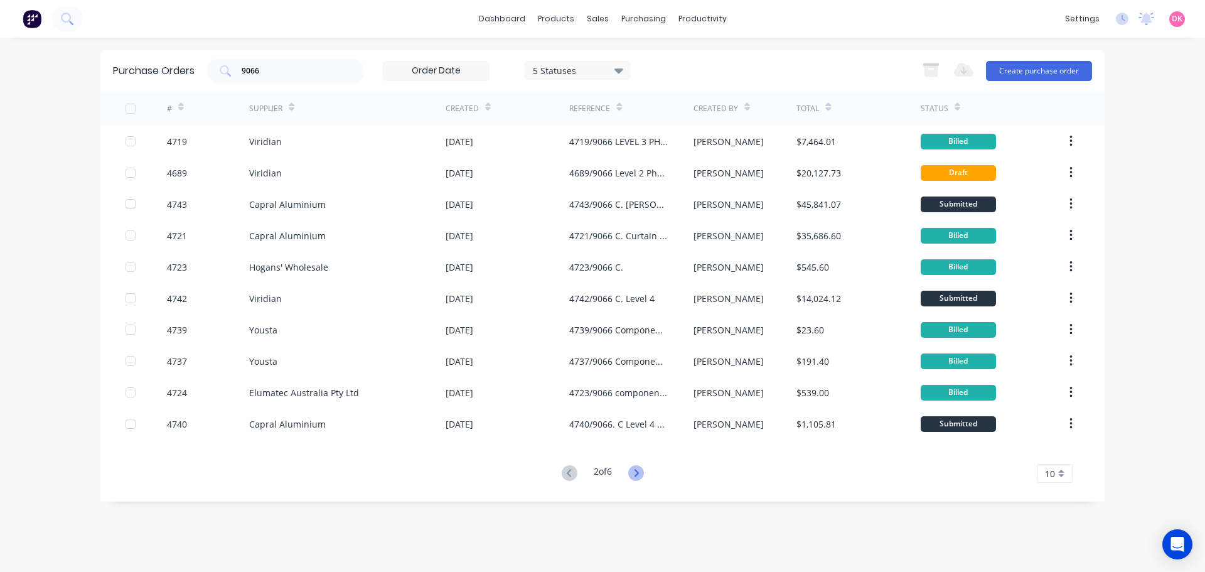
click at [642, 471] on icon at bounding box center [636, 473] width 16 height 16
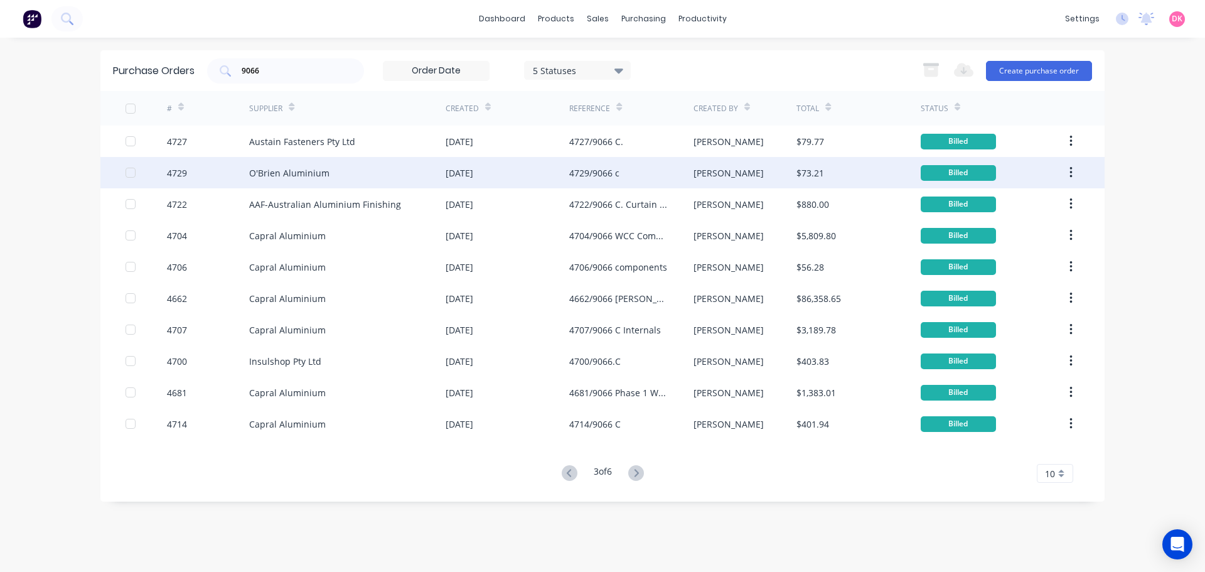
click at [621, 178] on div "4729/9066 c" at bounding box center [631, 172] width 124 height 31
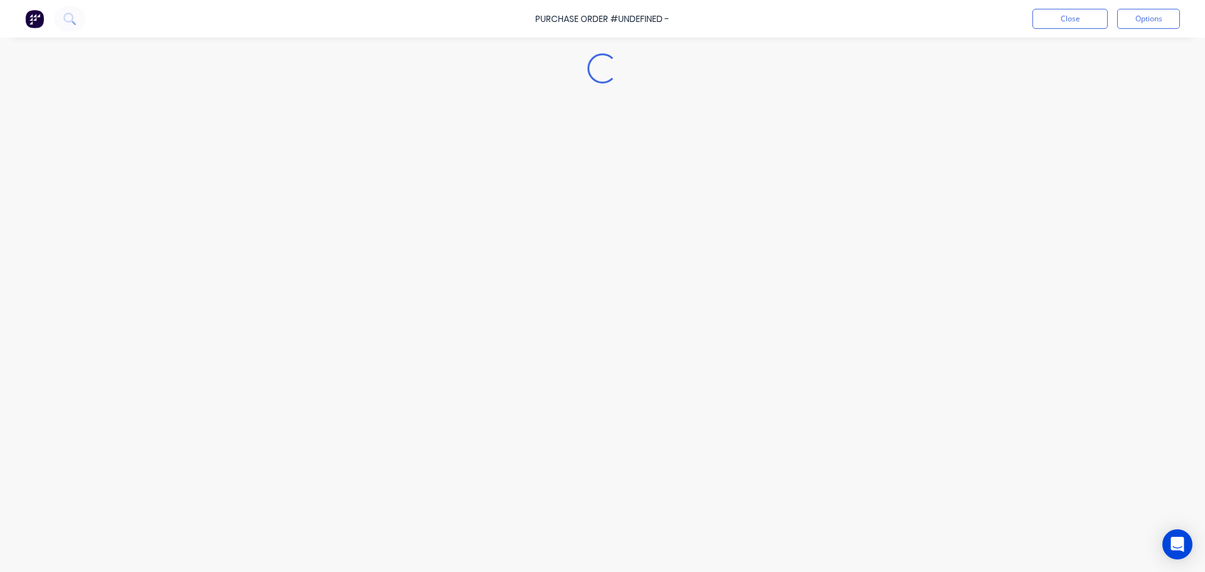
click at [621, 178] on div "Loading..." at bounding box center [602, 267] width 1142 height 509
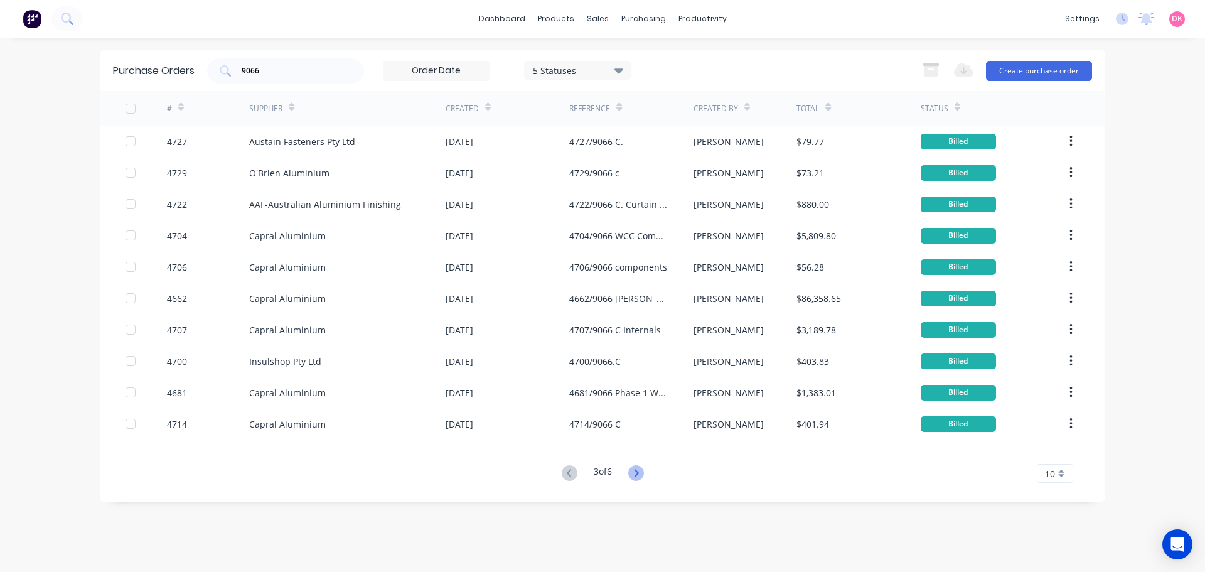
click at [643, 476] on icon at bounding box center [636, 473] width 16 height 16
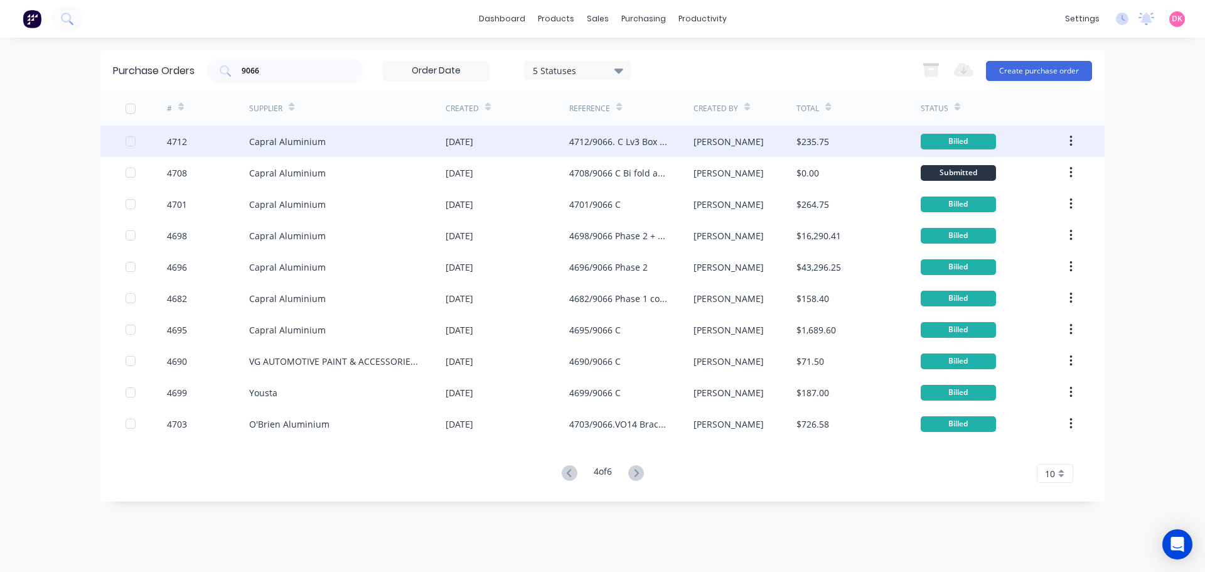
click at [648, 144] on div "4712/9066. C Lv3 Box Section" at bounding box center [618, 141] width 99 height 13
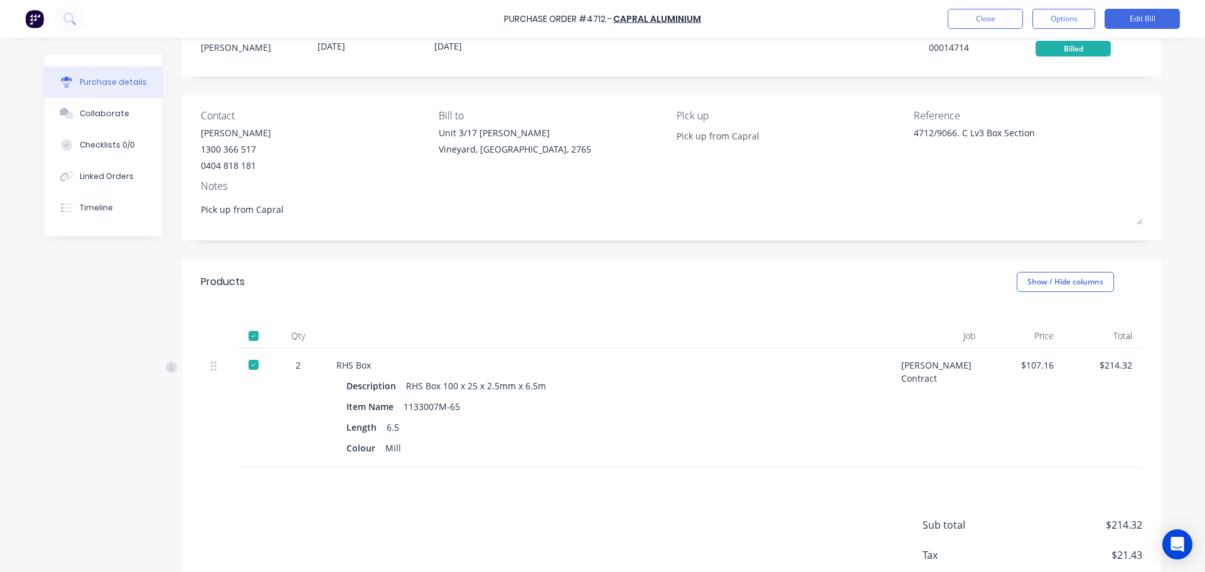
scroll to position [118, 0]
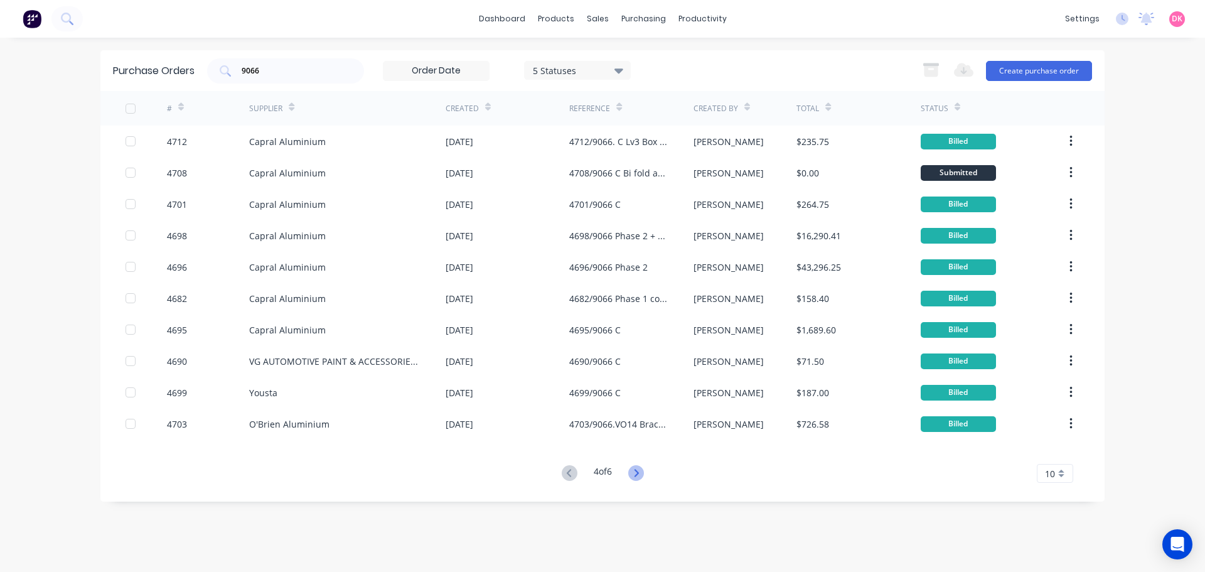
click at [638, 473] on icon at bounding box center [636, 473] width 16 height 16
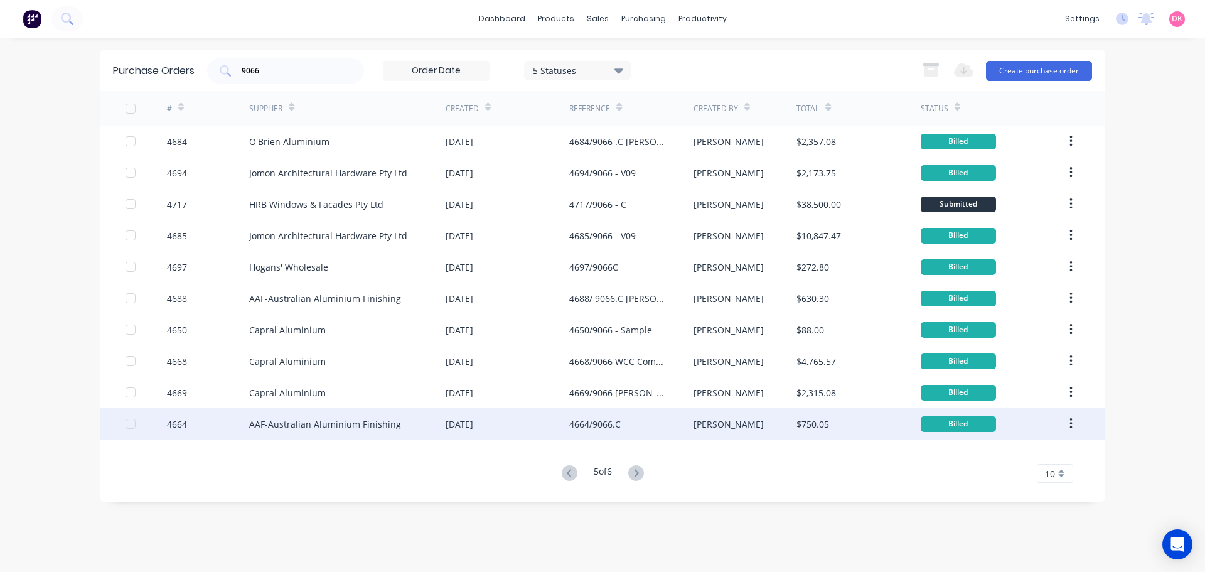
click at [660, 425] on div "4664/9066.C" at bounding box center [631, 423] width 124 height 31
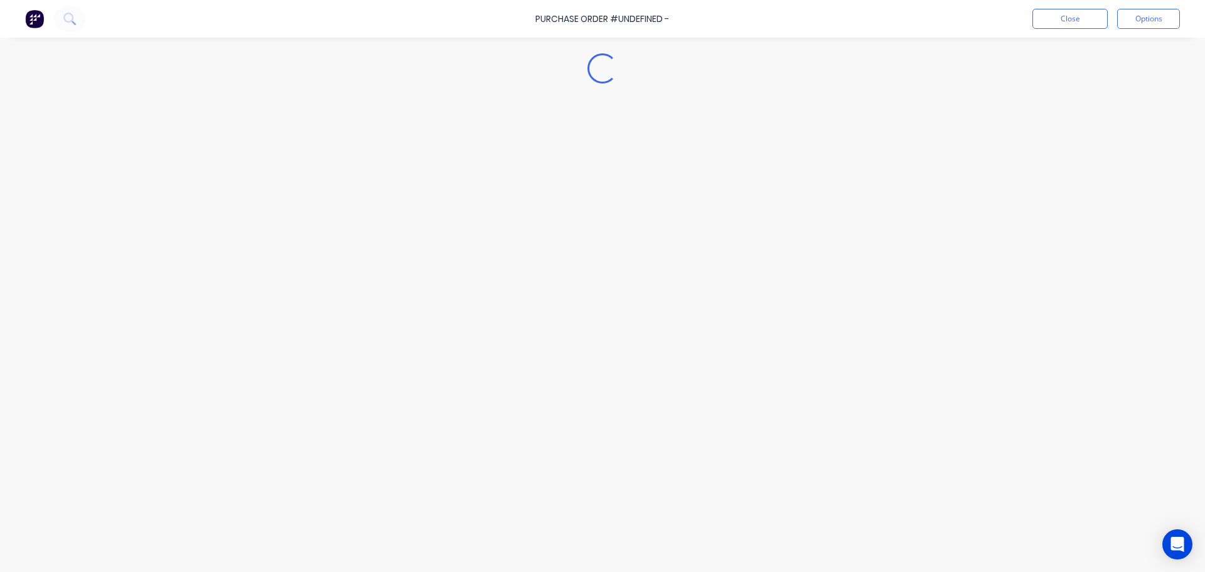
click at [660, 425] on div "Loading..." at bounding box center [602, 267] width 1142 height 509
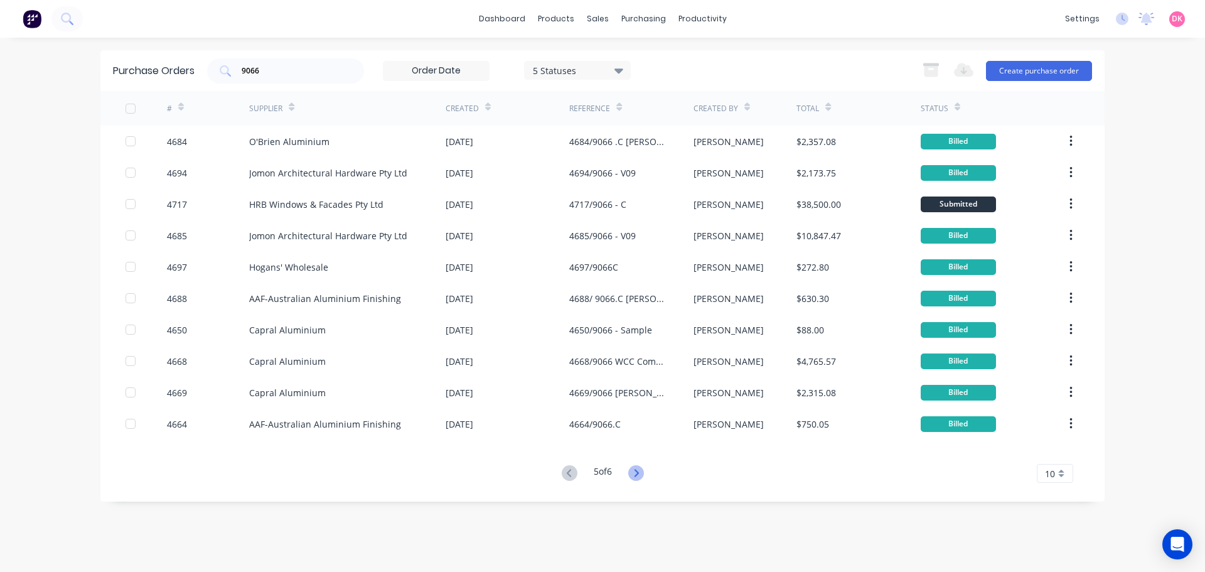
click at [635, 474] on icon at bounding box center [636, 473] width 16 height 16
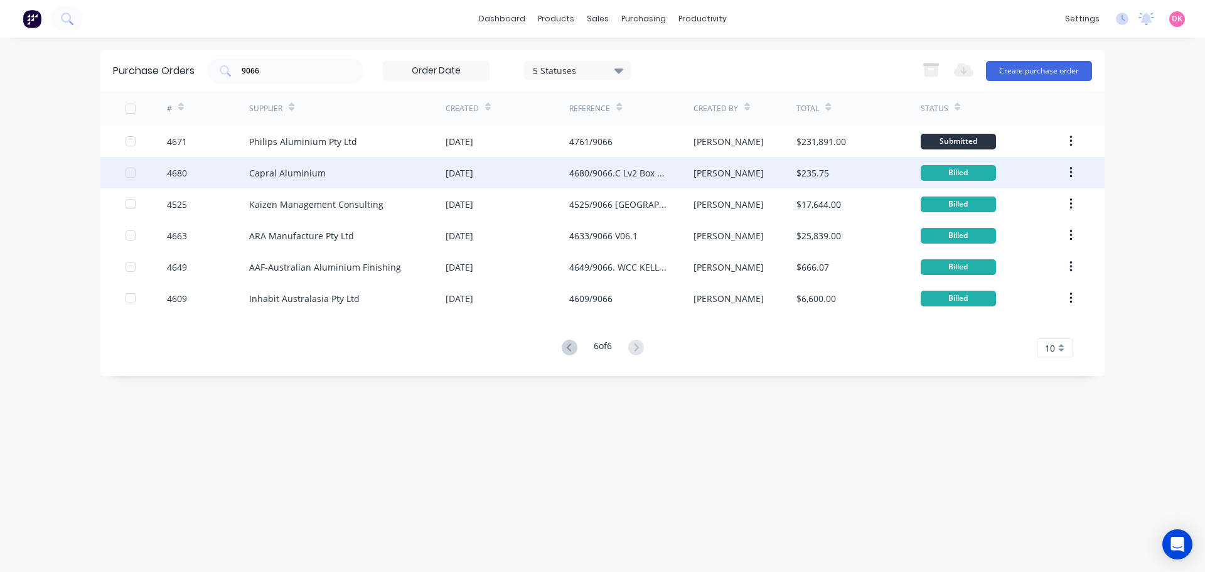
click at [644, 171] on div "4680/9066.C Lv2 Box section" at bounding box center [618, 172] width 99 height 13
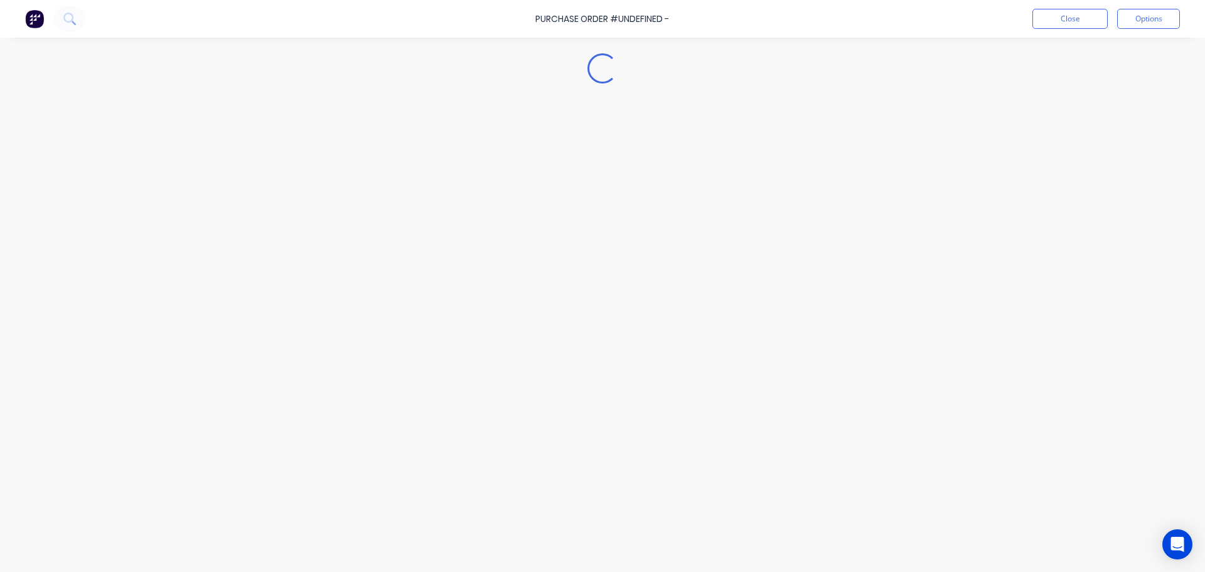
click at [644, 171] on div "Loading..." at bounding box center [602, 267] width 1142 height 509
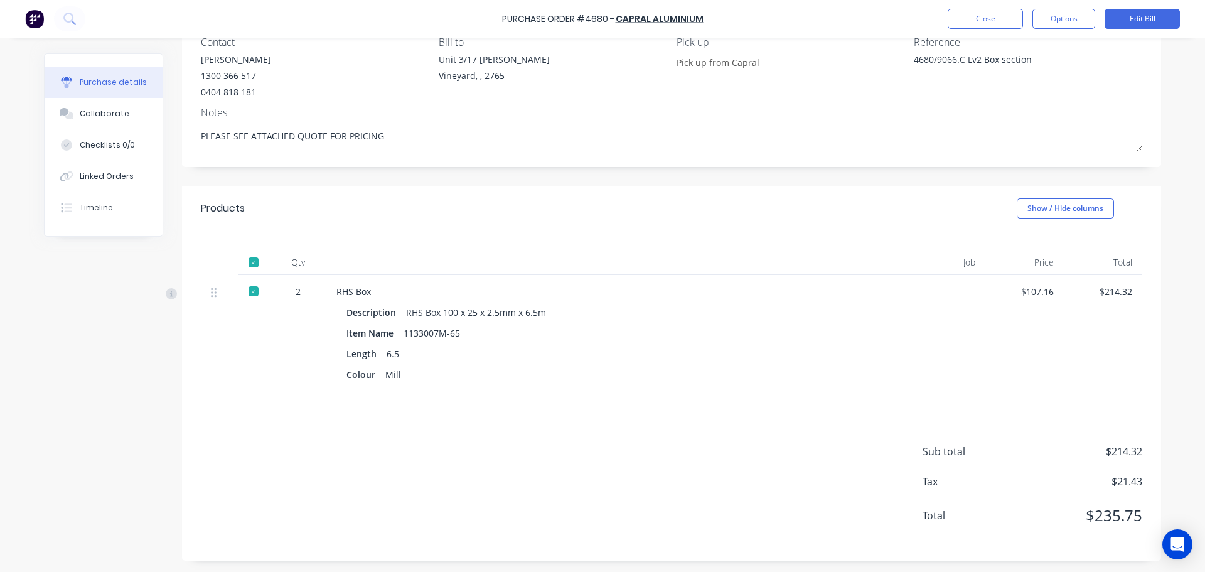
scroll to position [118, 0]
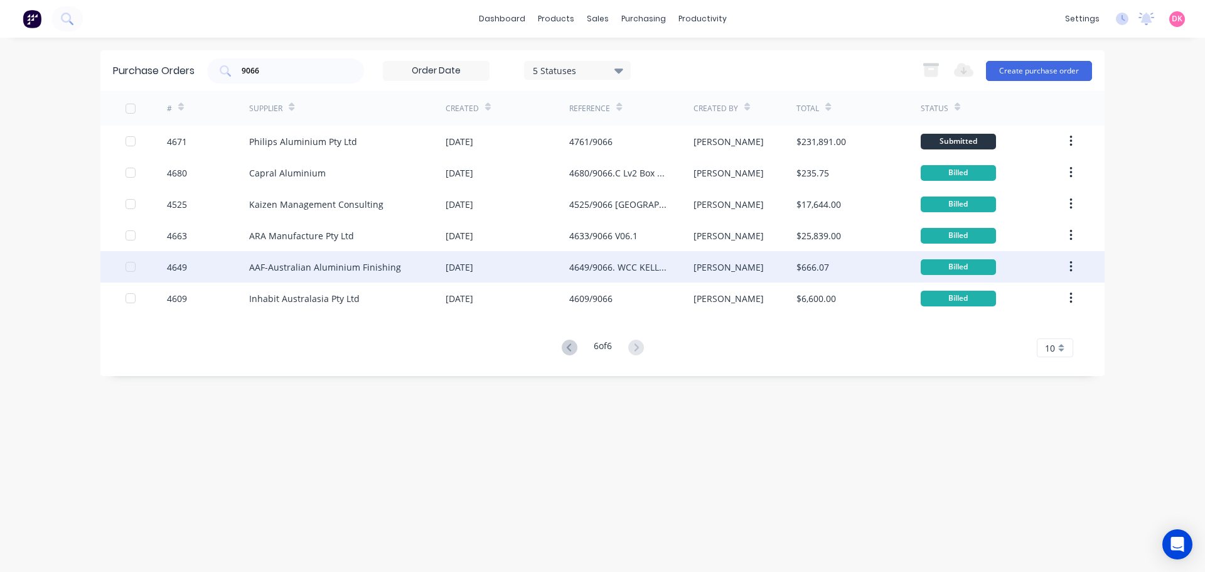
click at [654, 265] on div "4649/9066. WCC KELLYVILE" at bounding box center [618, 267] width 99 height 13
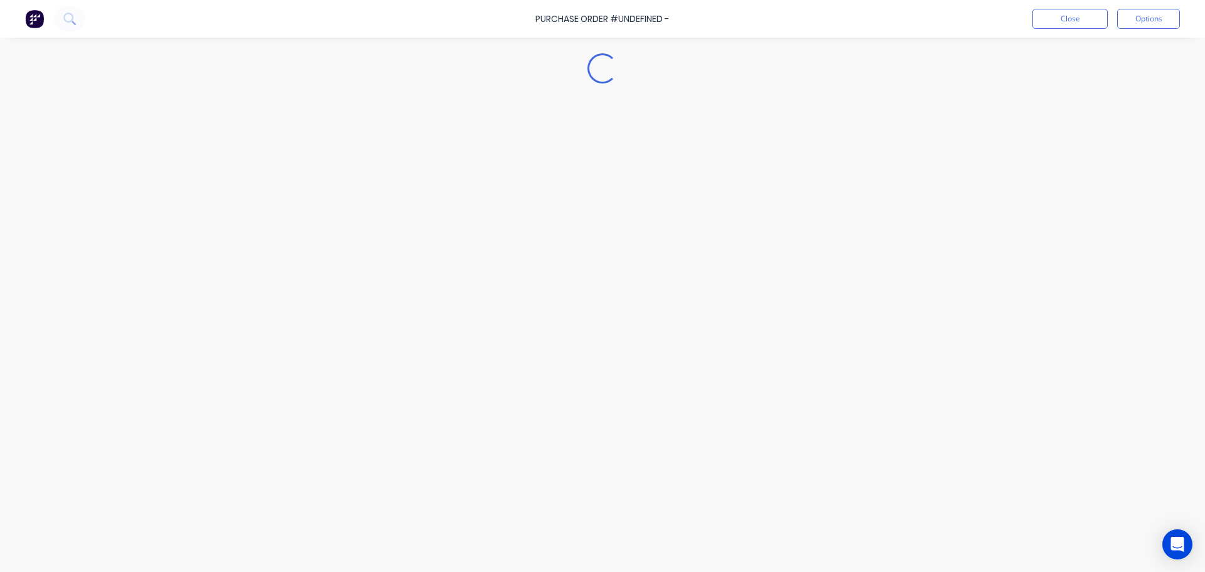
click at [654, 265] on div "Loading..." at bounding box center [602, 267] width 1142 height 509
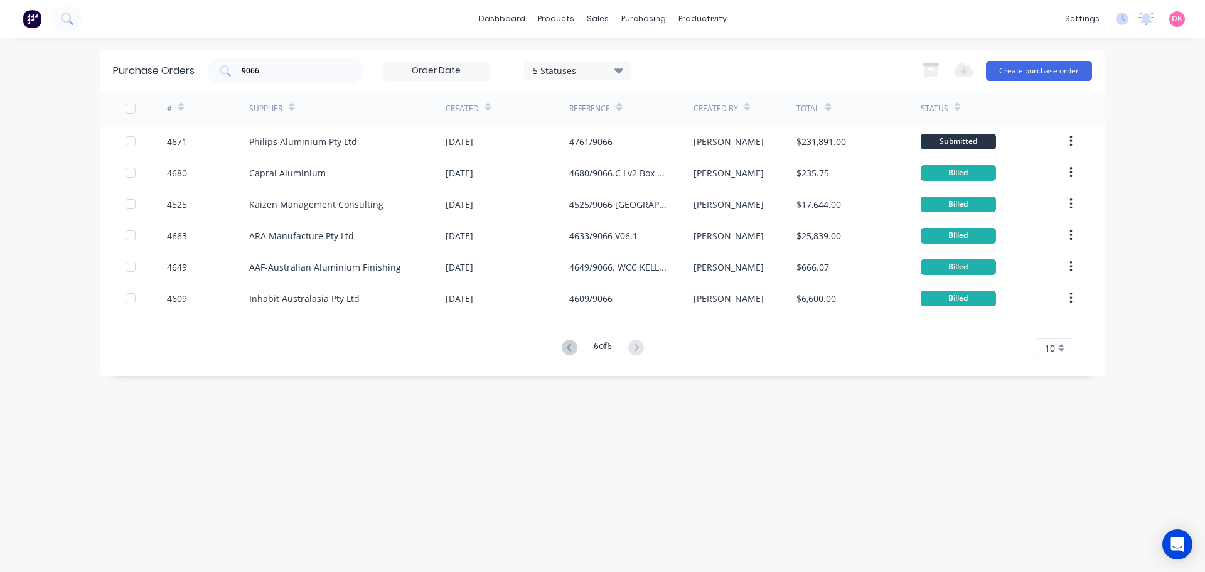
drag, startPoint x: 1055, startPoint y: 495, endPoint x: 1119, endPoint y: 513, distance: 65.8
click at [1055, 495] on div "Purchase Orders 9066 5 Statuses 5 Statuses Export to Excel (XLSX) Create purcha…" at bounding box center [602, 304] width 1004 height 509
click at [1178, 554] on div "Open Intercom Messenger" at bounding box center [1177, 544] width 33 height 33
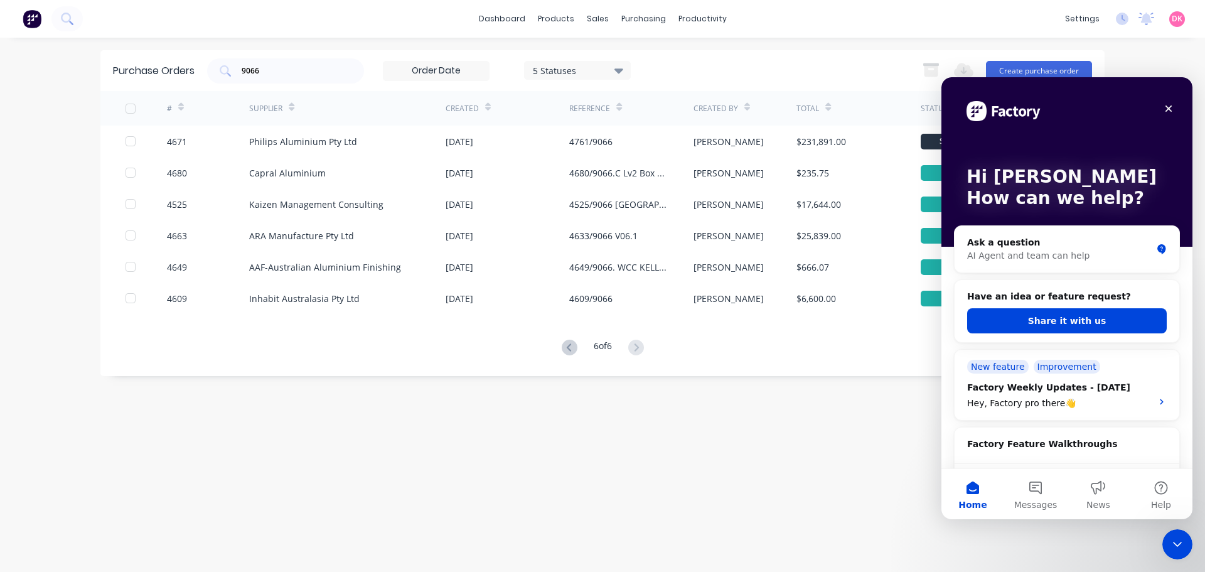
click at [853, 454] on div "Purchase Orders 9066 5 Statuses 5 Statuses Export to Excel (XLSX) Create purcha…" at bounding box center [602, 304] width 1004 height 509
click at [1034, 485] on button "Messages" at bounding box center [1035, 494] width 63 height 50
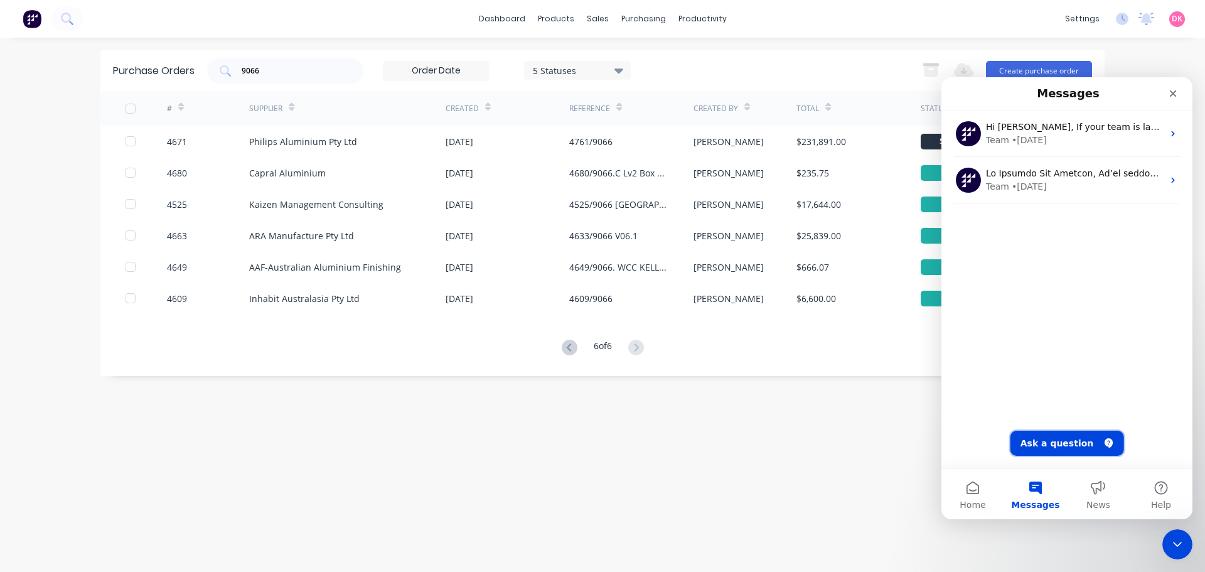
click at [1059, 451] on button "Ask a question" at bounding box center [1068, 443] width 114 height 25
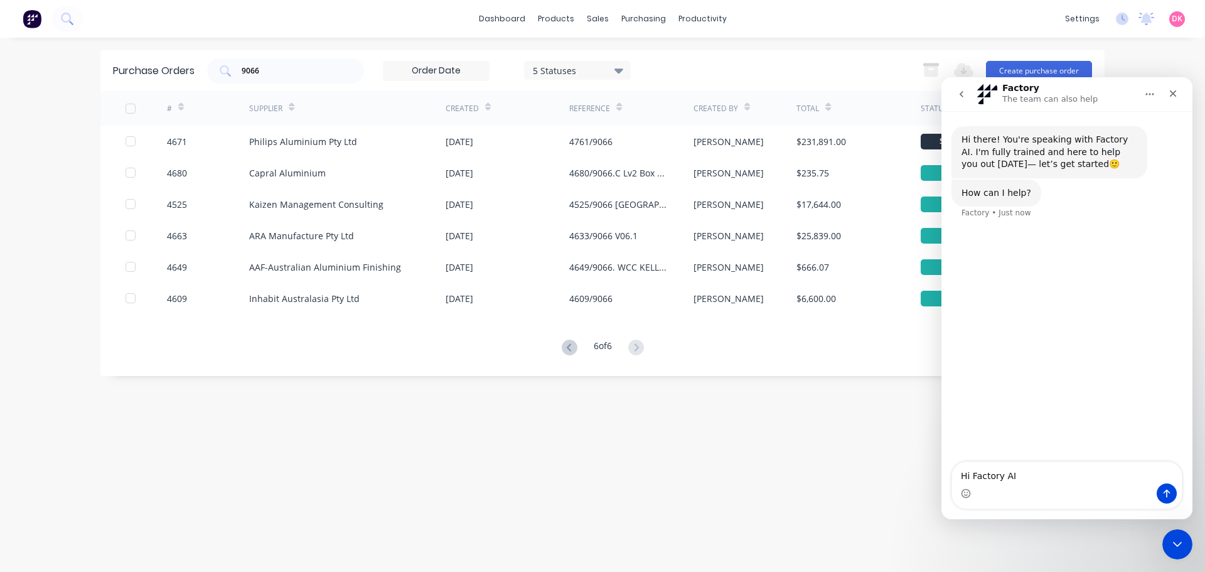
type textarea "Hi Factory AI,"
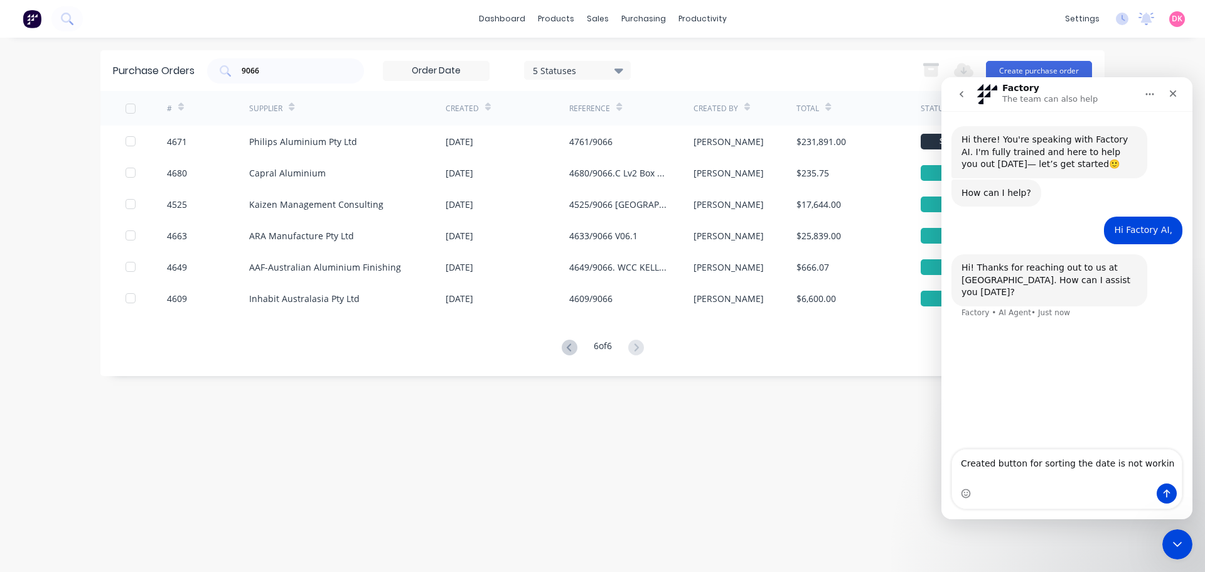
type textarea "Created button for sorting the date is not working"
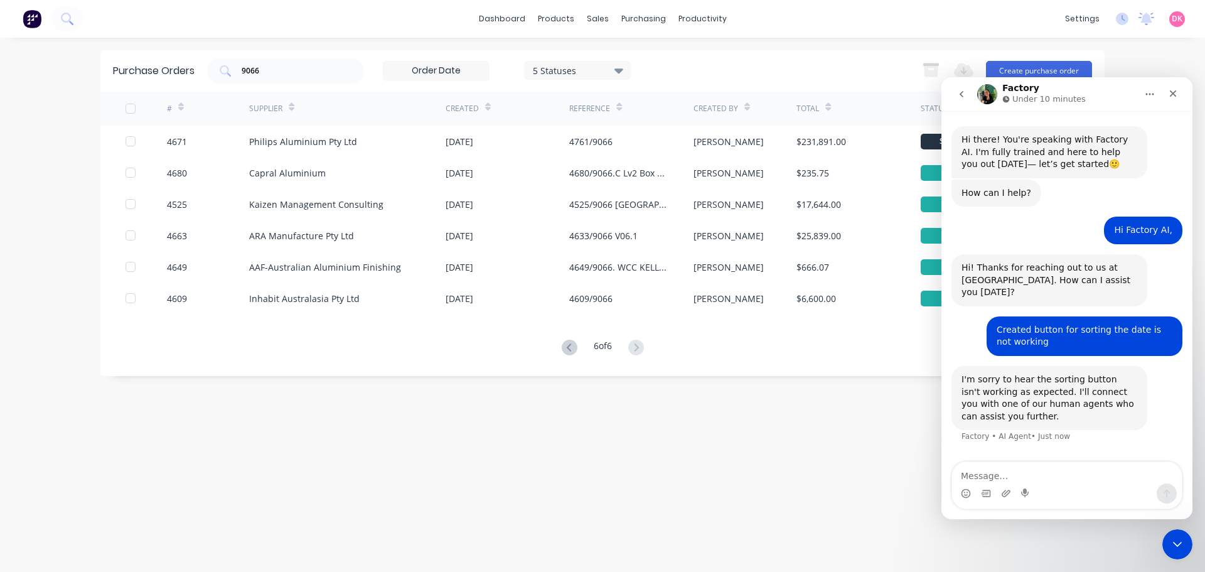
click at [1147, 94] on icon "Home" at bounding box center [1150, 95] width 8 height 2
click at [1174, 539] on icon "Close Intercom Messenger" at bounding box center [1175, 542] width 15 height 15
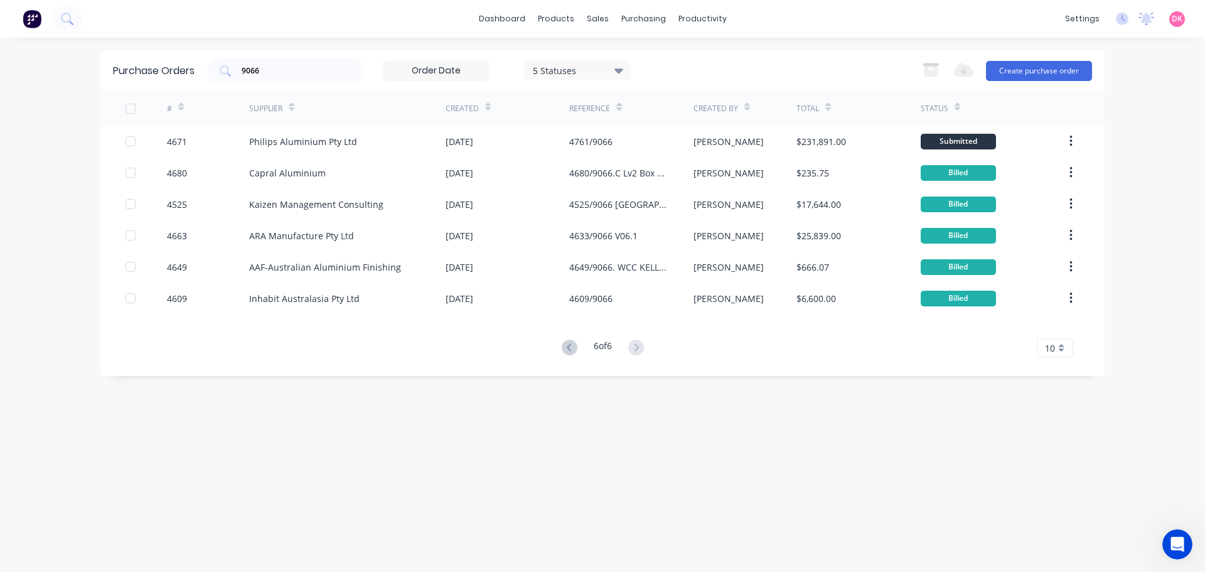
click at [264, 2] on div "dashboard products sales purchasing productivity dashboard products Product Cat…" at bounding box center [602, 19] width 1205 height 38
click at [53, 90] on div "dashboard products sales purchasing productivity dashboard products Product Cat…" at bounding box center [602, 286] width 1205 height 572
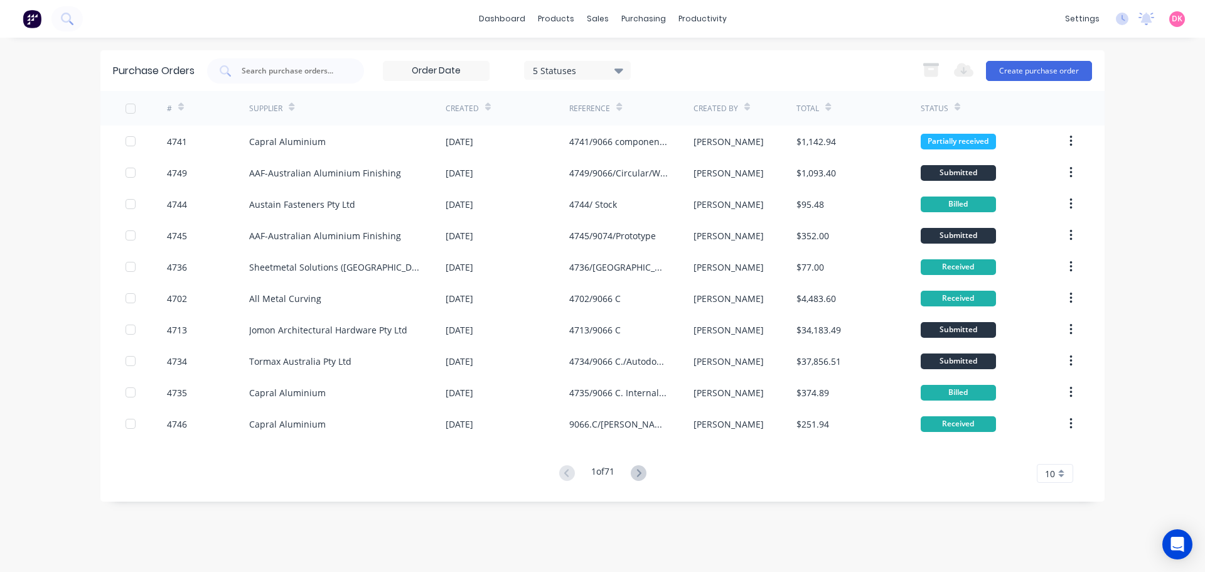
click at [491, 110] on div "Created" at bounding box center [508, 108] width 124 height 35
click at [1173, 537] on div "Open Intercom Messenger" at bounding box center [1177, 544] width 33 height 33
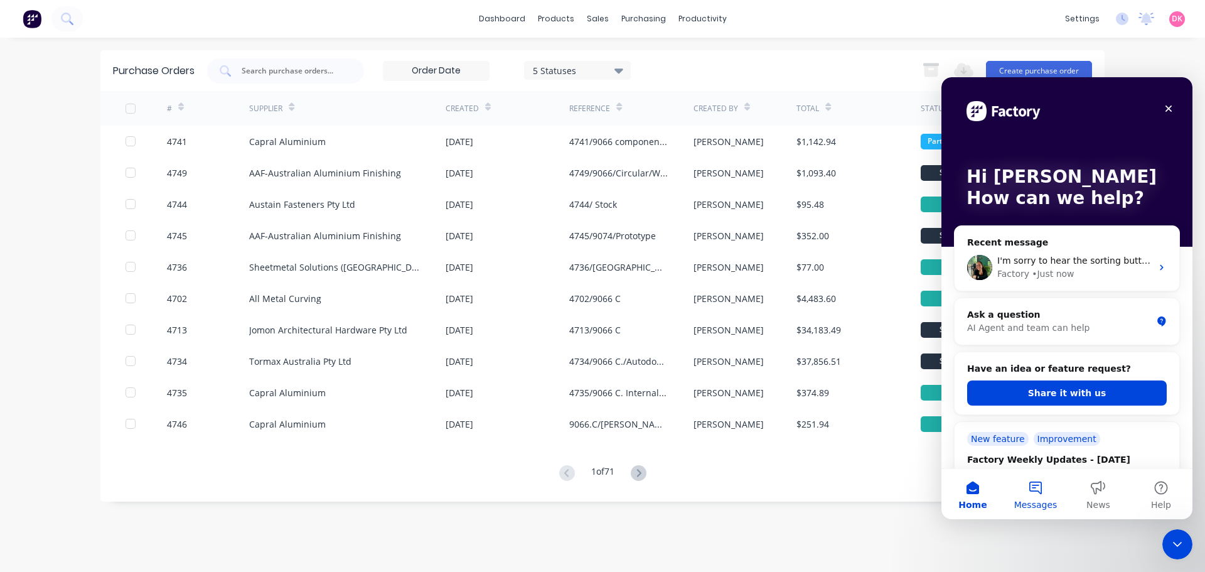
click at [1036, 494] on button "Messages" at bounding box center [1035, 494] width 63 height 50
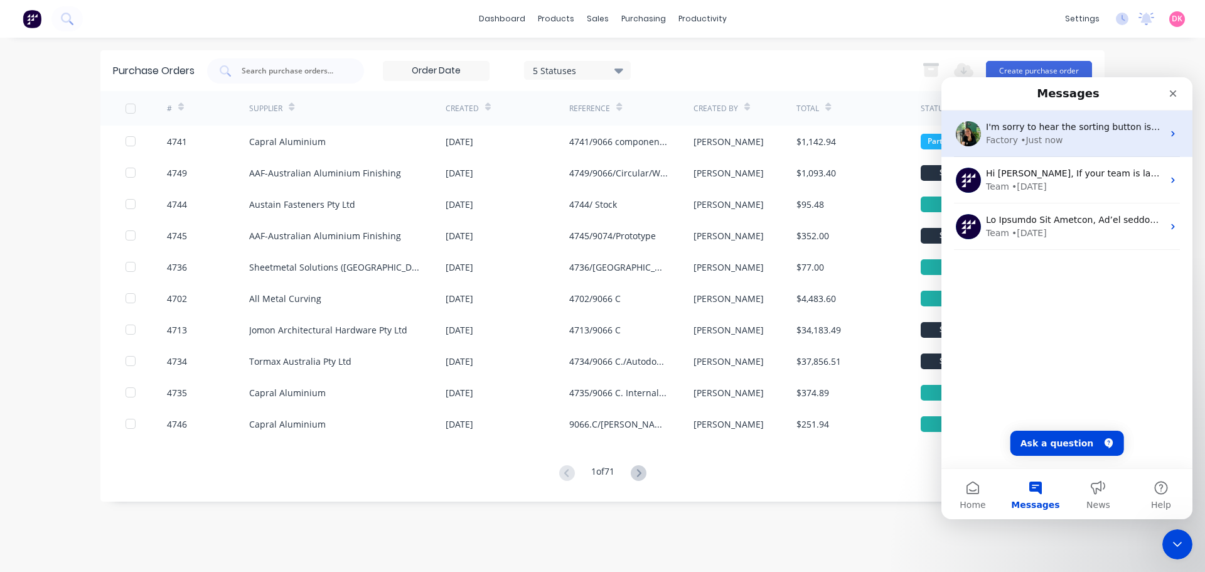
click at [1042, 136] on div "• Just now" at bounding box center [1042, 140] width 42 height 13
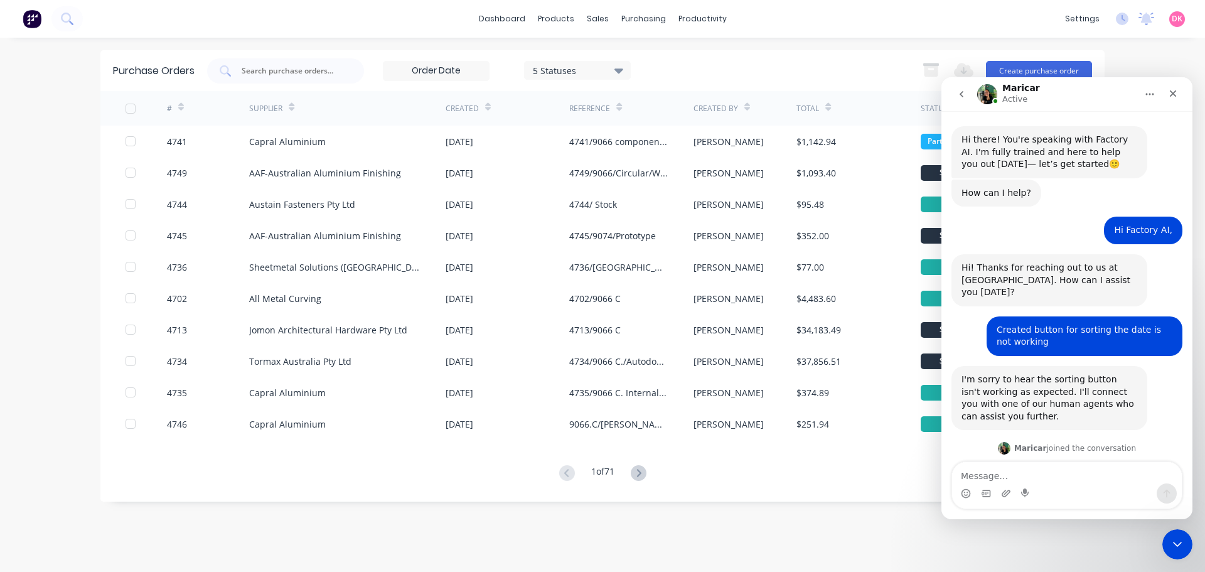
scroll to position [61, 0]
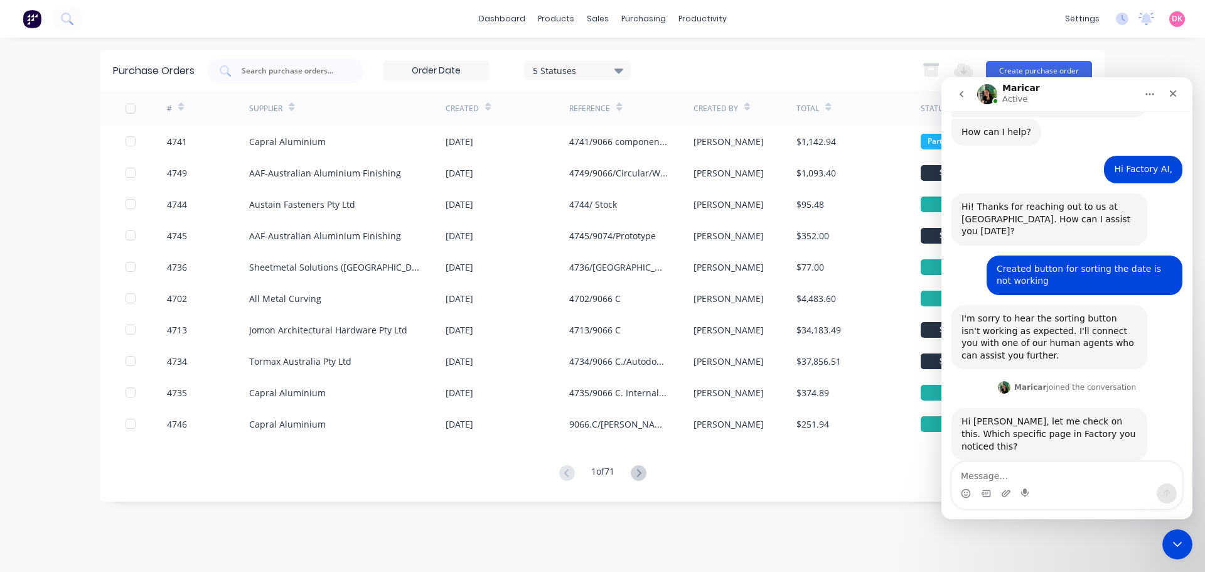
click at [1043, 476] on textarea "Message…" at bounding box center [1067, 472] width 230 height 21
type textarea "Yes, it is on the Purchasing>Purchase orders page"
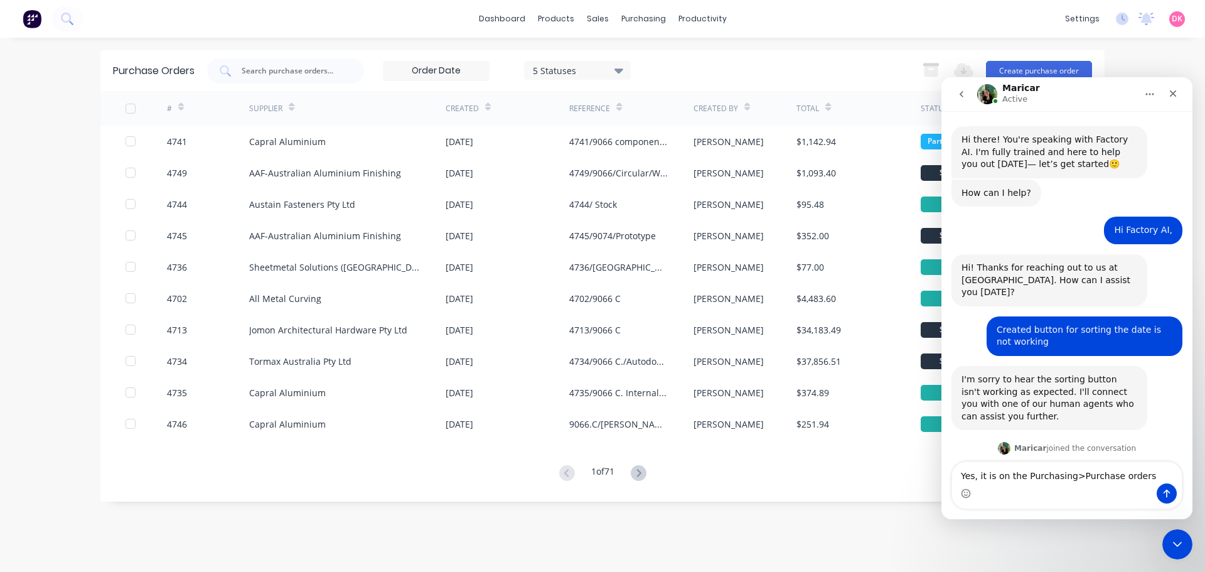
scroll to position [61, 0]
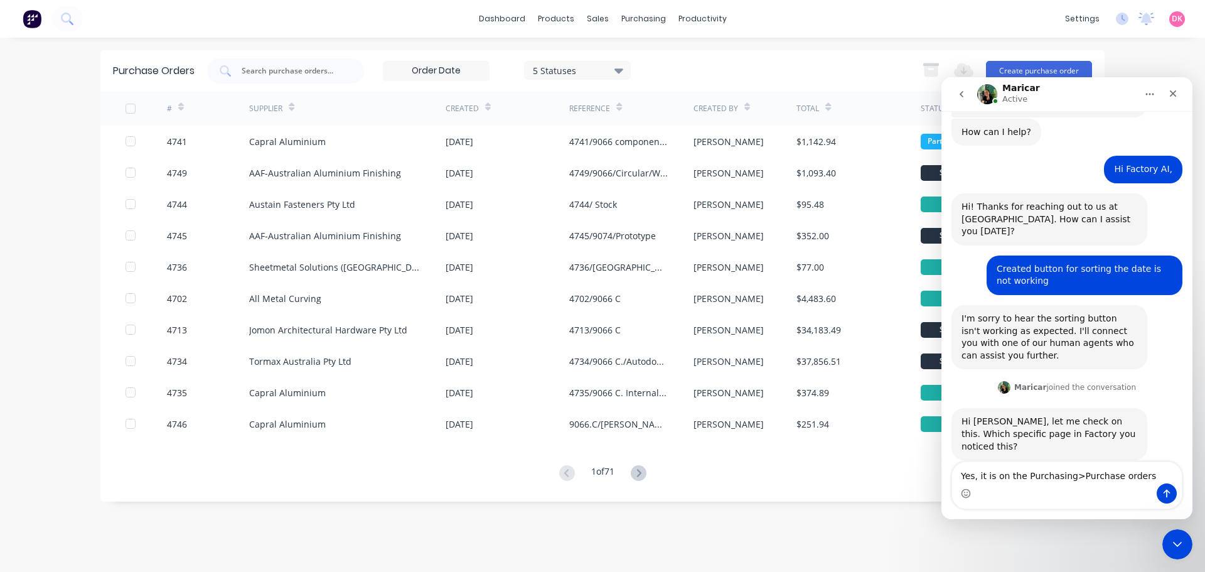
type textarea "Yes, it is on the Purchasing>Purchase orders>"
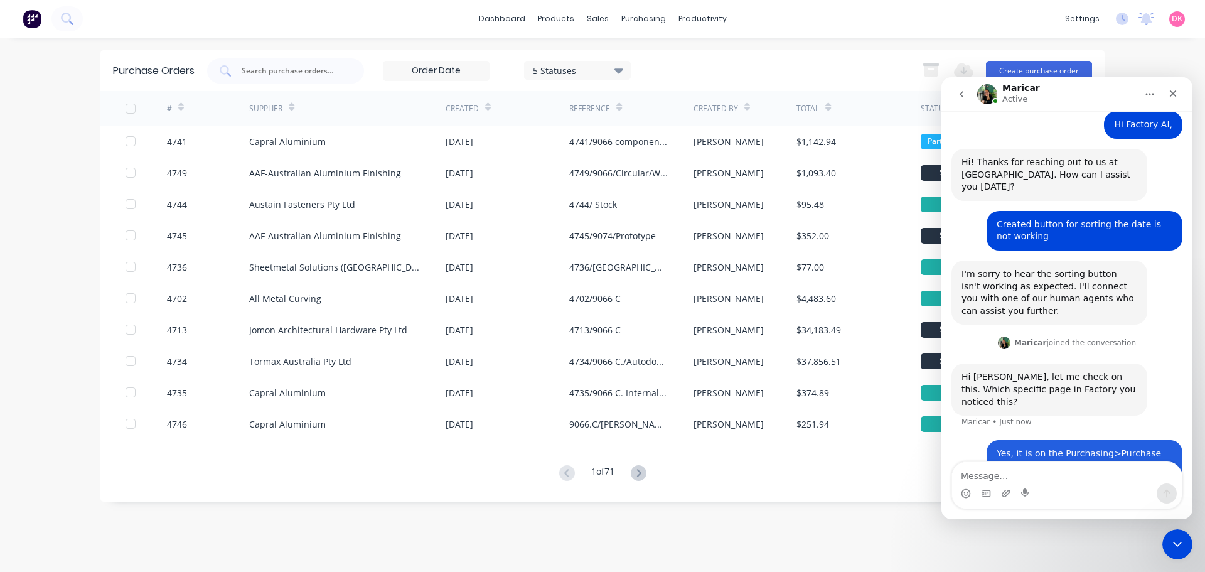
scroll to position [110, 0]
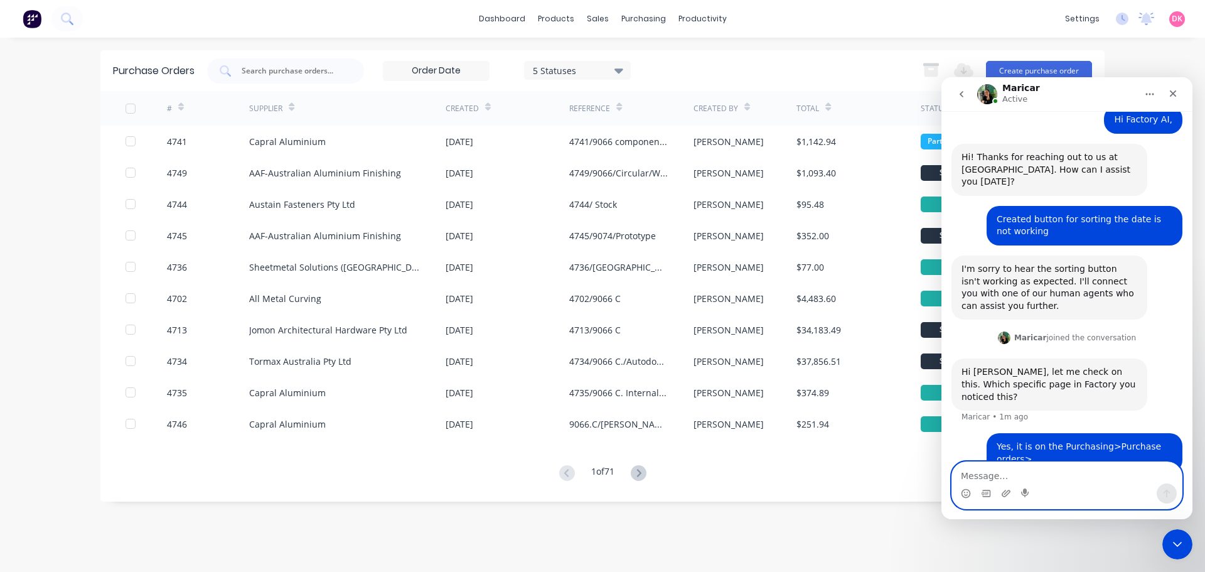
click at [1015, 472] on textarea "Message…" at bounding box center [1067, 472] width 230 height 21
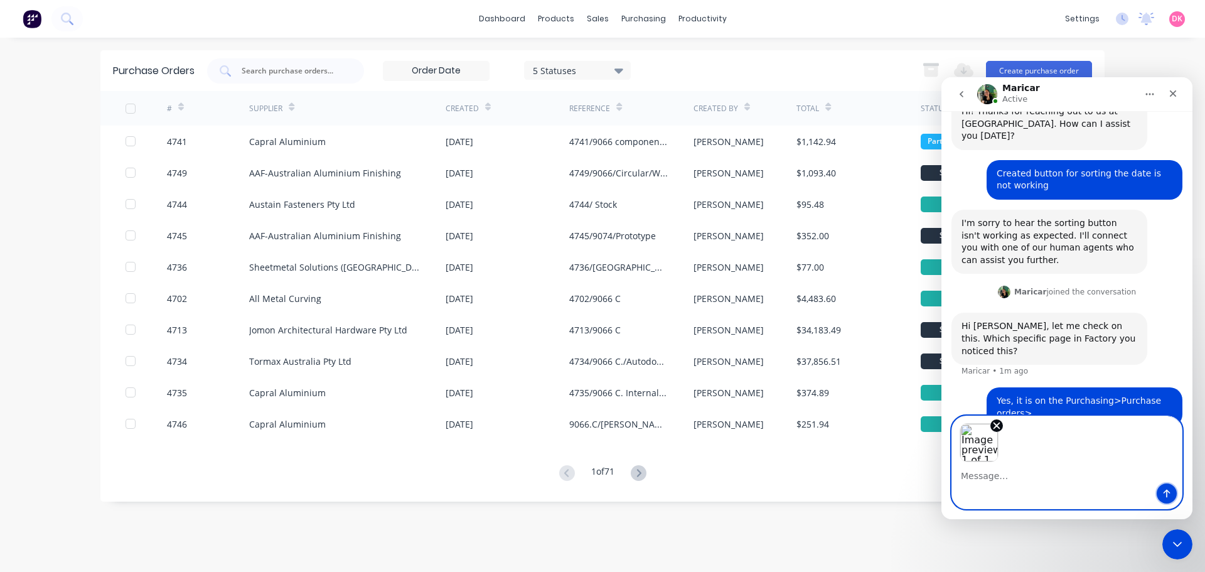
click at [1167, 492] on icon "Send a message…" at bounding box center [1167, 494] width 7 height 8
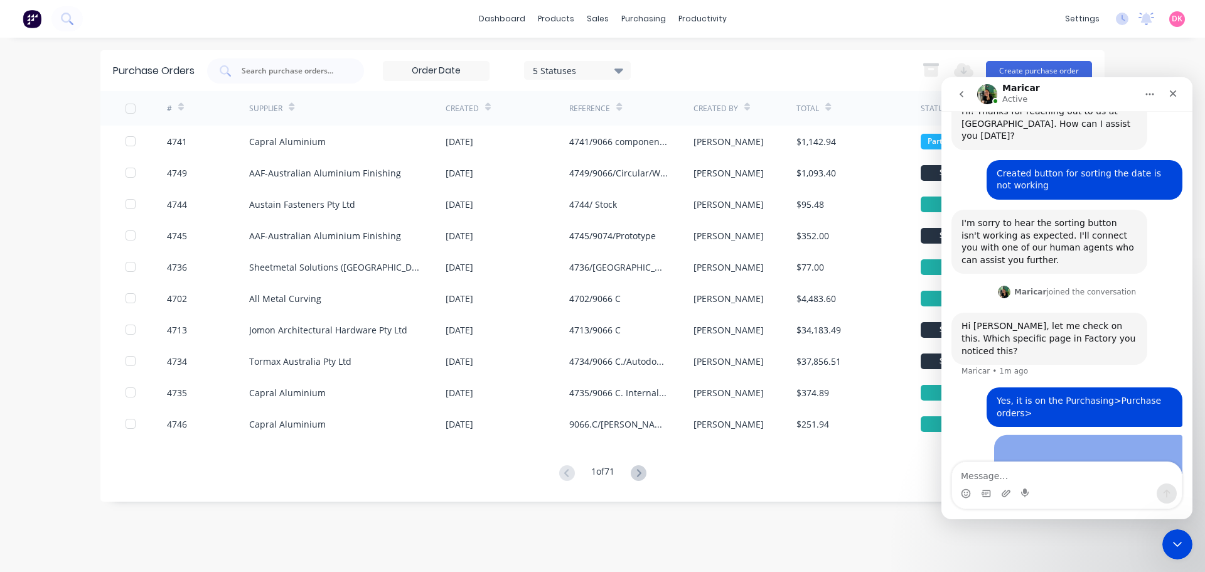
scroll to position [169, 0]
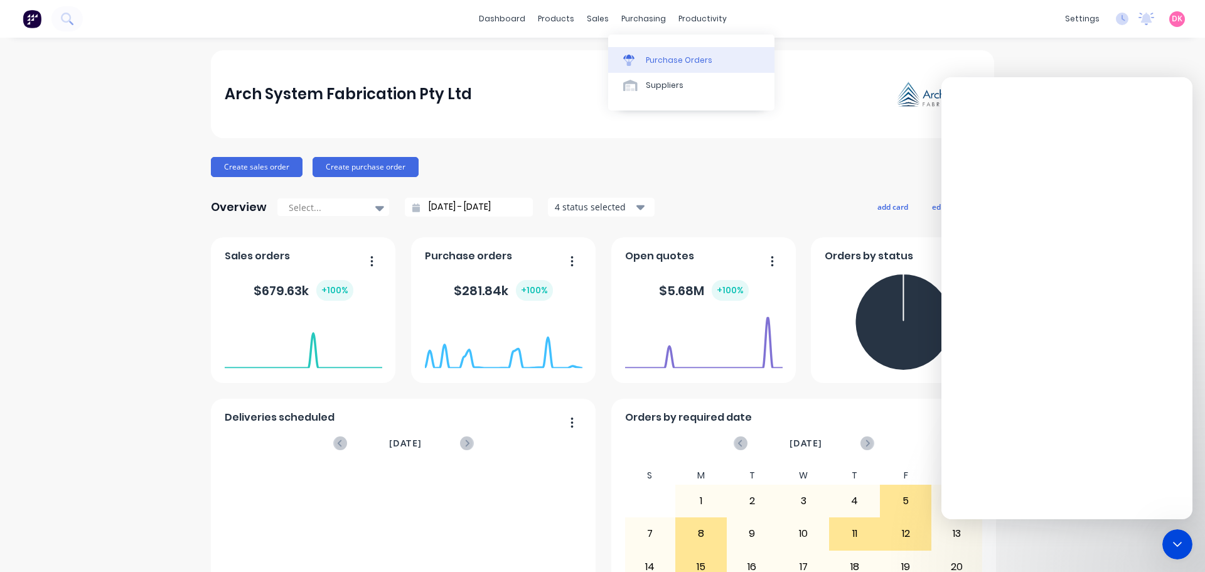
click at [664, 55] on div "Purchase Orders" at bounding box center [679, 60] width 67 height 11
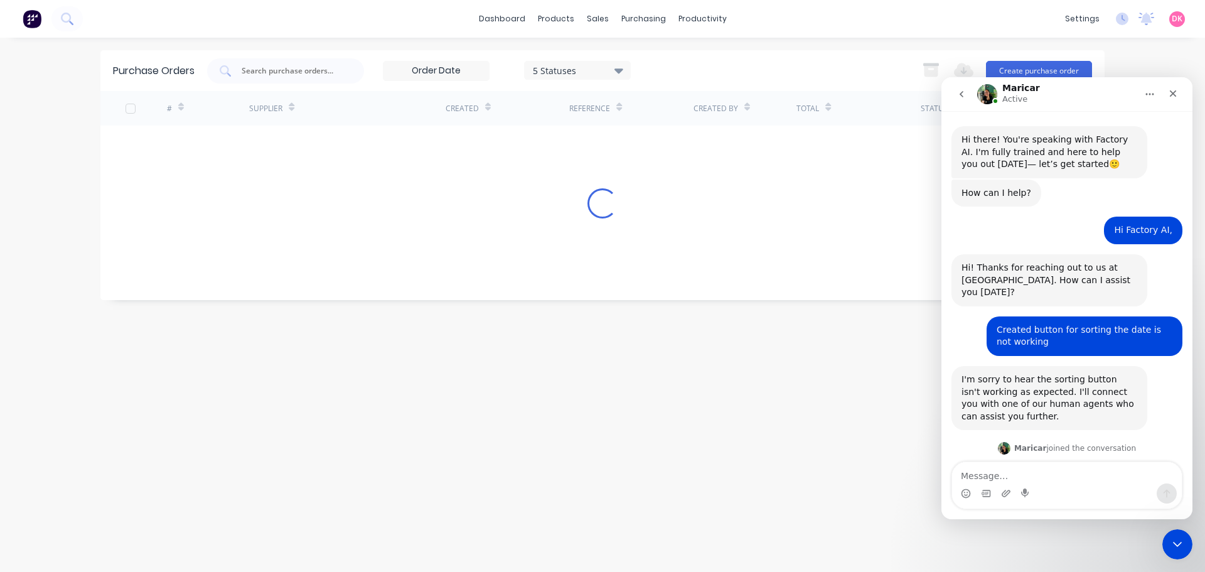
scroll to position [110, 0]
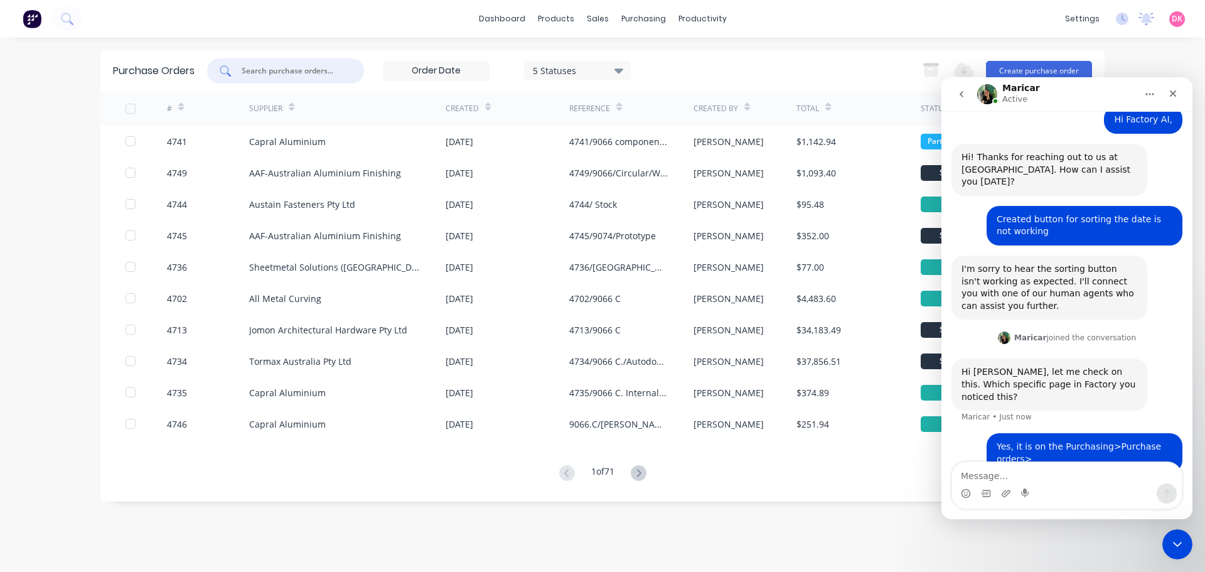
click at [299, 72] on input "text" at bounding box center [292, 71] width 104 height 13
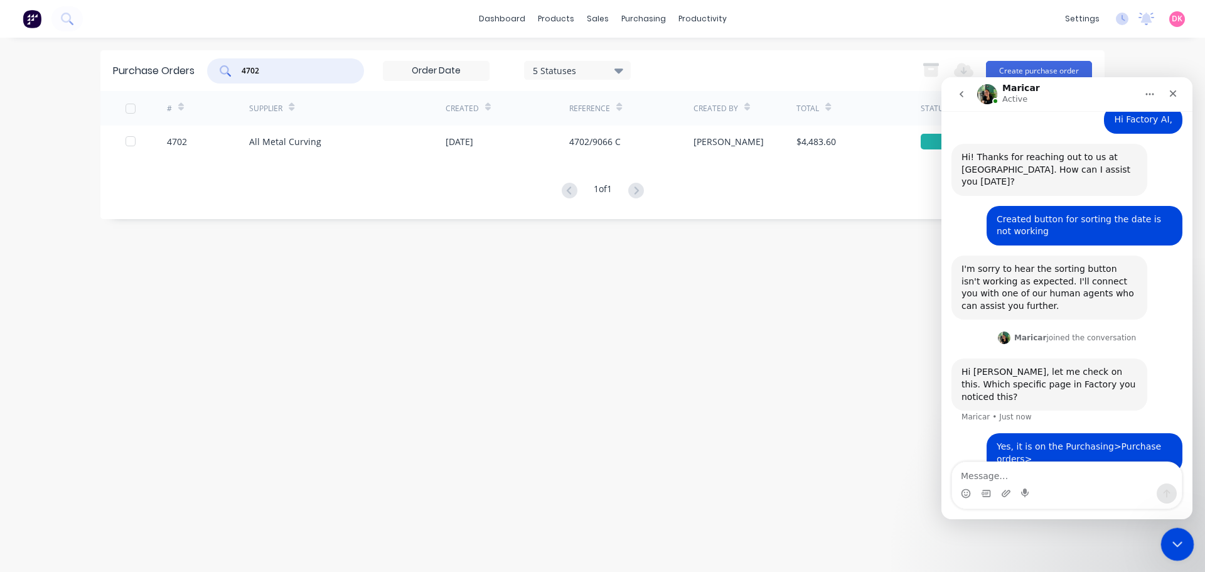
type input "4702"
click at [1173, 536] on icon "Close Intercom Messenger" at bounding box center [1175, 542] width 15 height 15
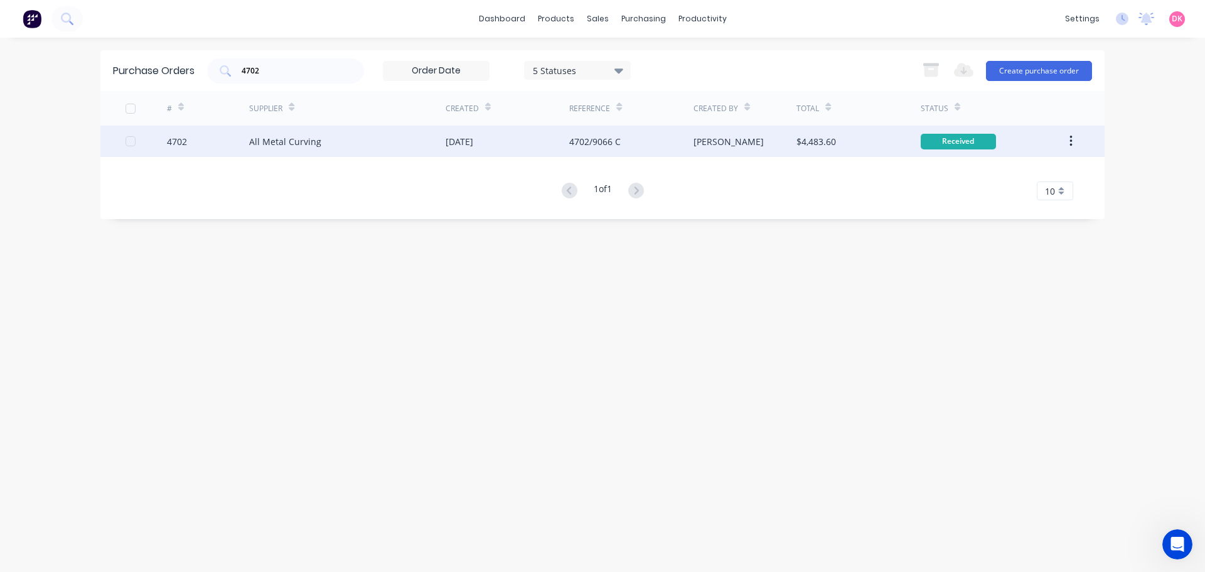
click at [805, 137] on div "$4,483.60" at bounding box center [817, 141] width 40 height 13
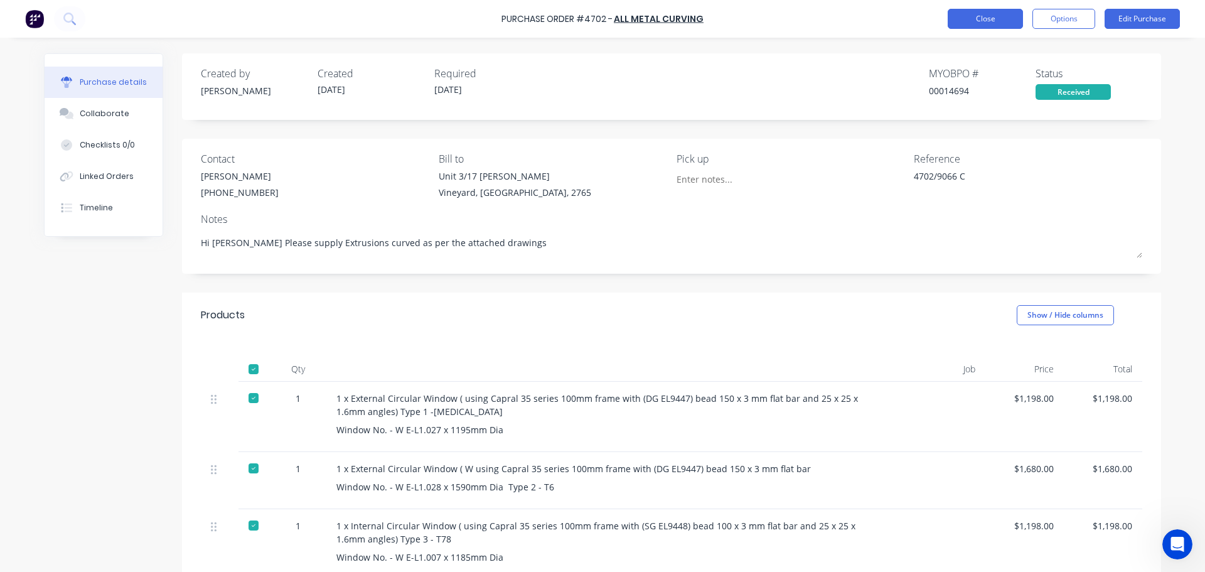
click at [994, 23] on button "Close" at bounding box center [985, 19] width 75 height 20
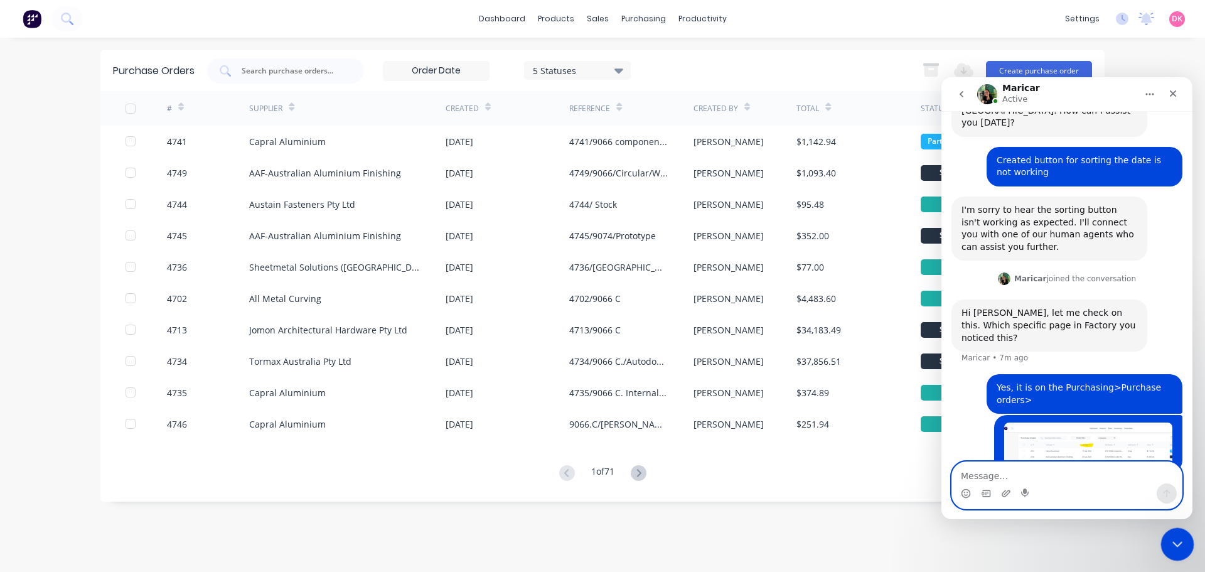
scroll to position [218, 0]
